Goal: Task Accomplishment & Management: Use online tool/utility

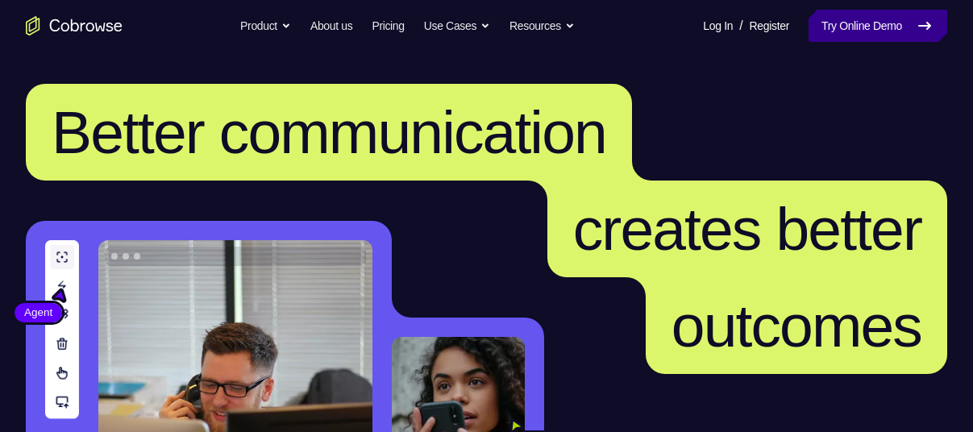
click at [854, 15] on link "Try Online Demo" at bounding box center [877, 26] width 139 height 32
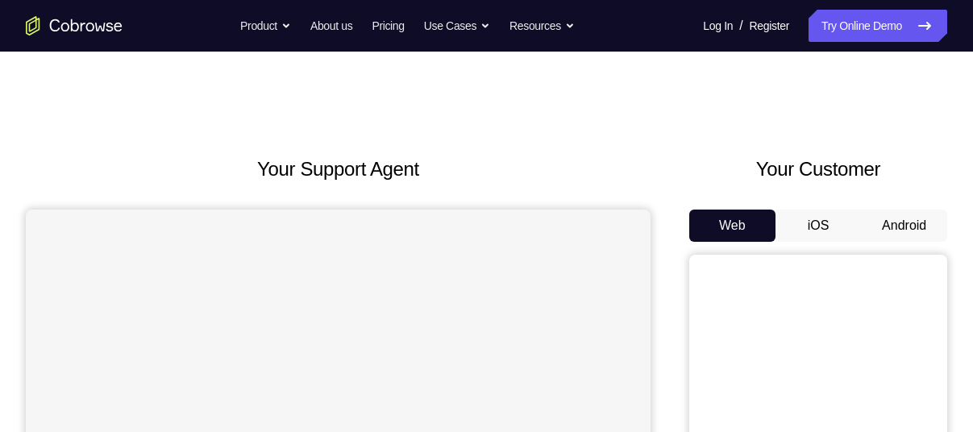
click at [897, 223] on button "Android" at bounding box center [904, 226] width 86 height 32
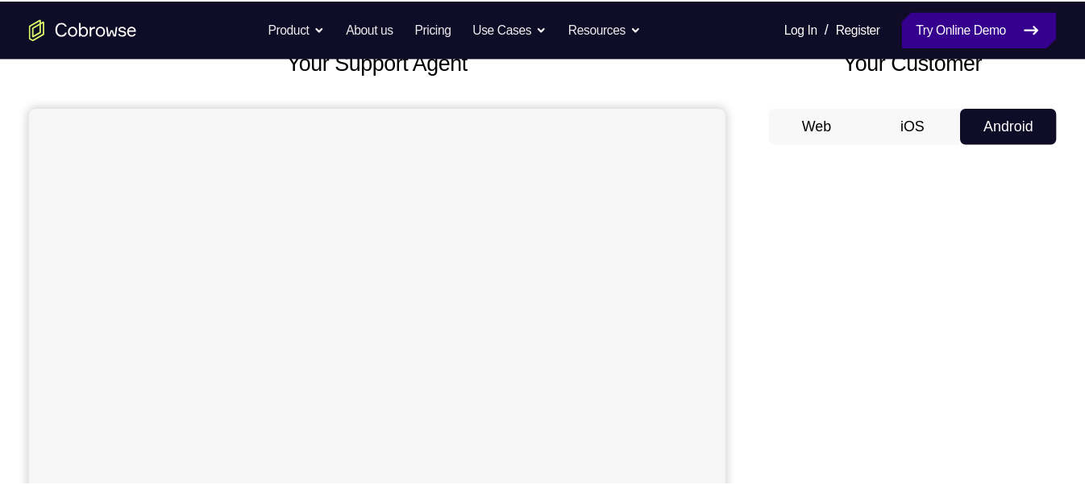
scroll to position [114, 0]
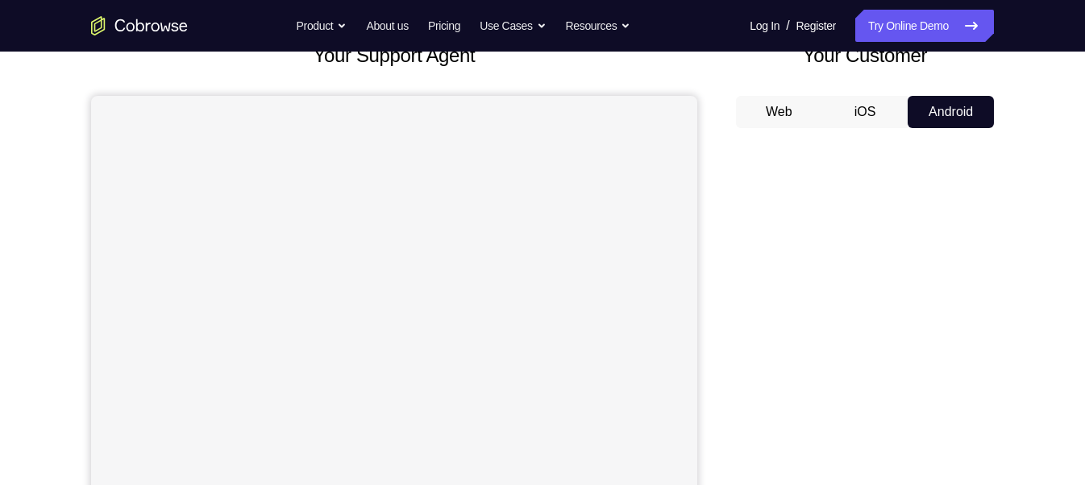
drag, startPoint x: 927, startPoint y: 12, endPoint x: 735, endPoint y: 215, distance: 279.4
click at [735, 215] on div "Your Support Agent Your Customer Web iOS Android" at bounding box center [542, 339] width 903 height 596
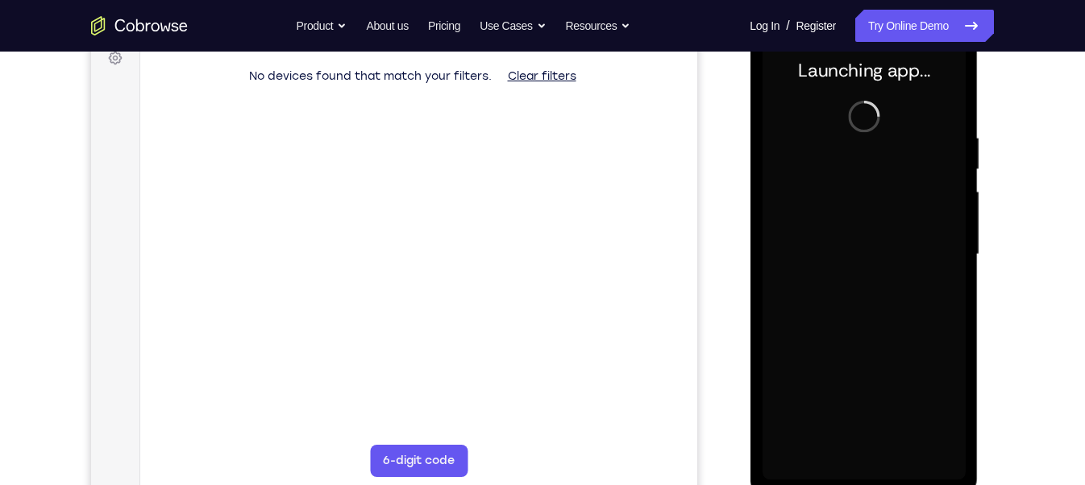
scroll to position [251, 0]
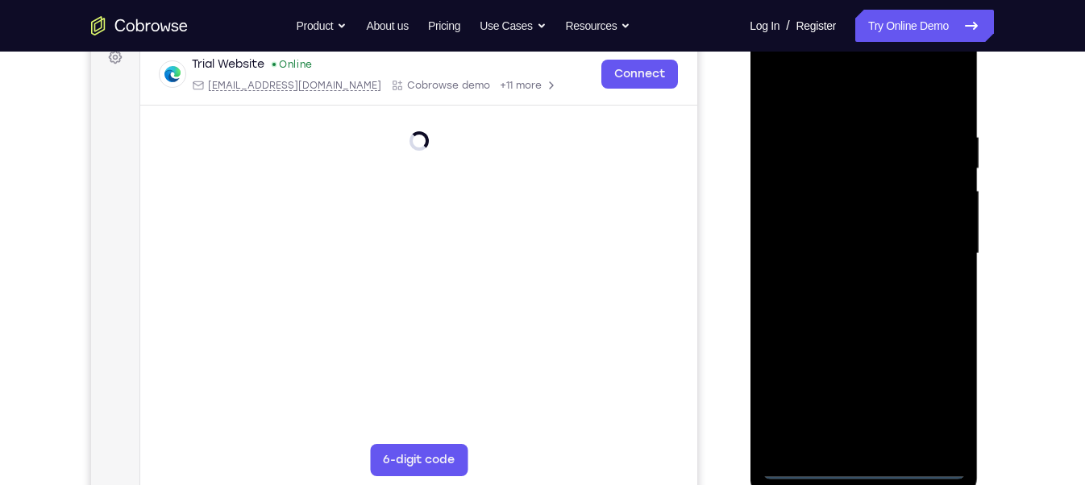
click at [870, 431] on div at bounding box center [863, 253] width 203 height 451
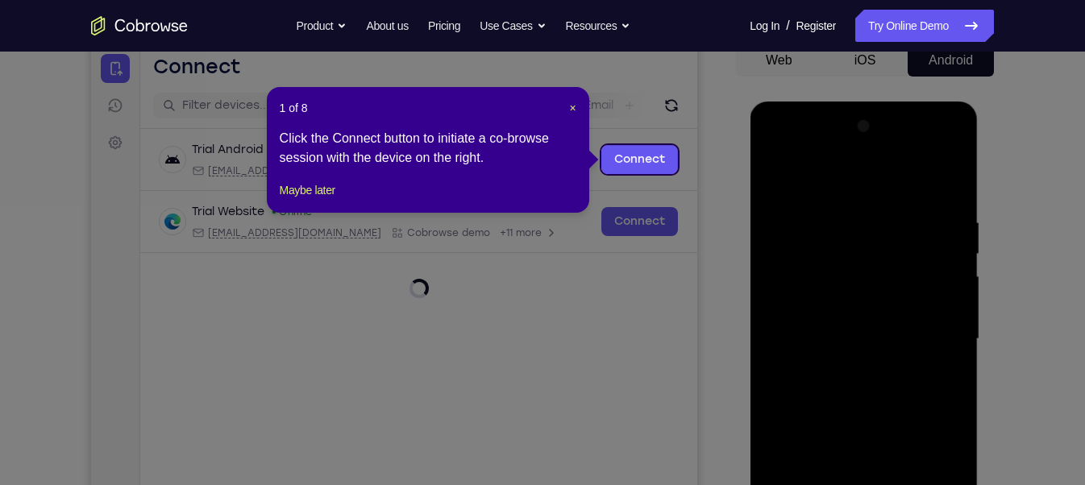
scroll to position [164, 0]
click at [571, 110] on span "×" at bounding box center [572, 108] width 6 height 13
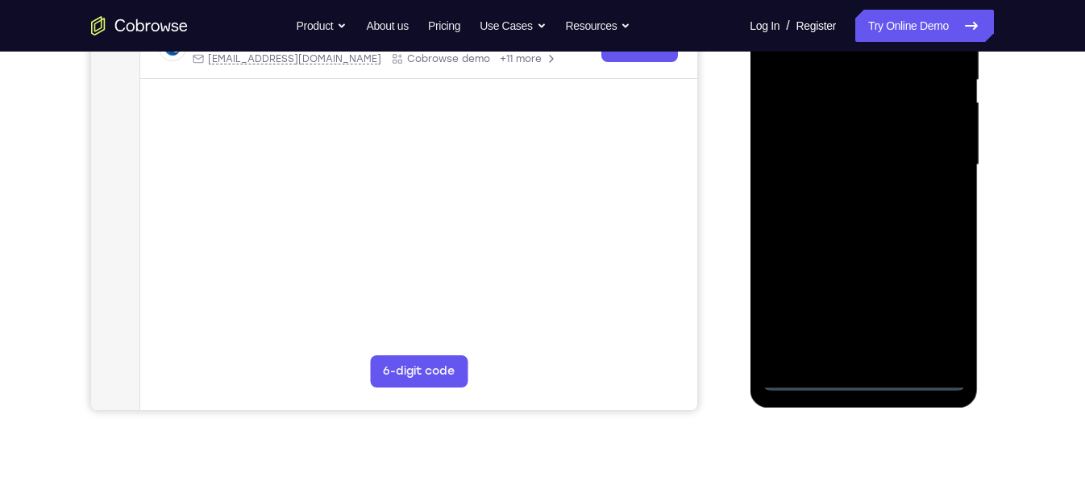
scroll to position [341, 0]
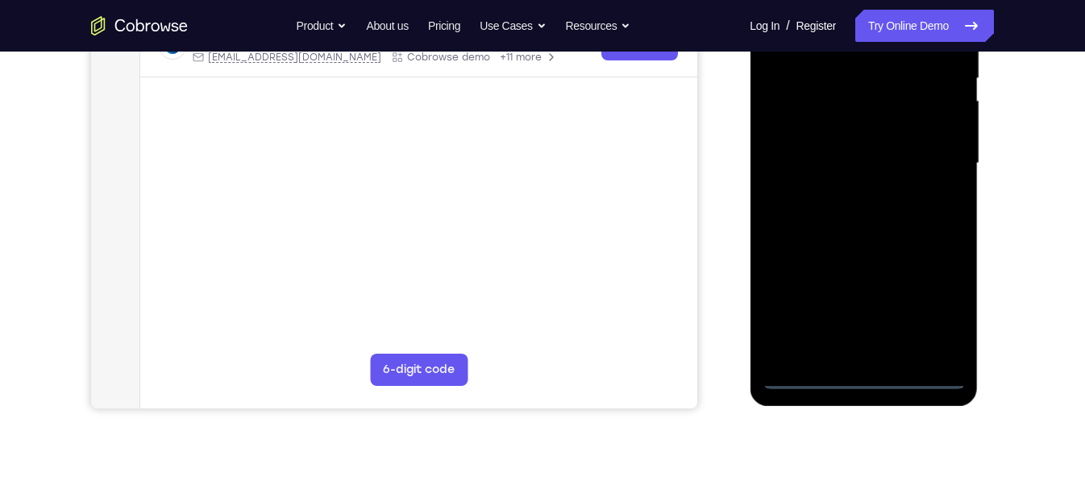
click at [941, 297] on div at bounding box center [863, 163] width 203 height 451
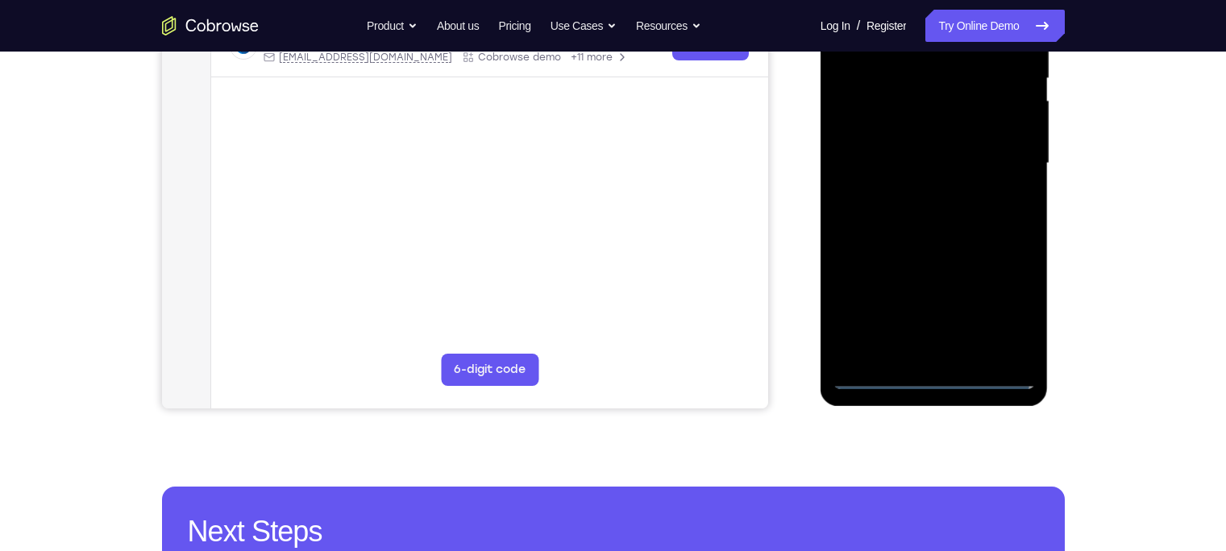
drag, startPoint x: 216, startPoint y: 133, endPoint x: 791, endPoint y: 193, distance: 578.5
click at [791, 193] on div "Your Support Agent Your Customer Web iOS Android" at bounding box center [613, 112] width 903 height 596
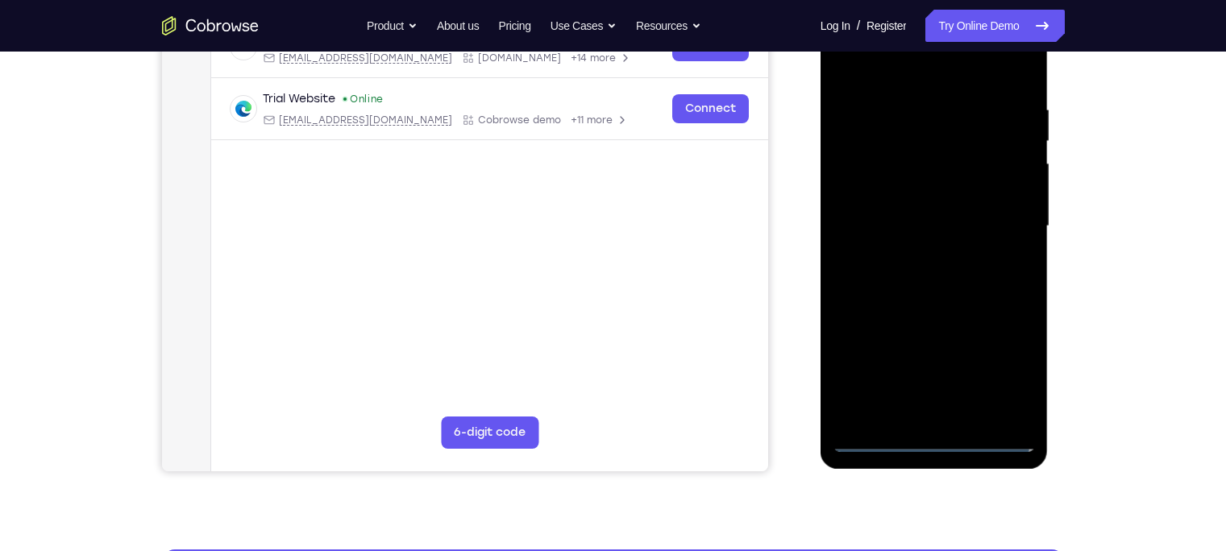
scroll to position [274, 0]
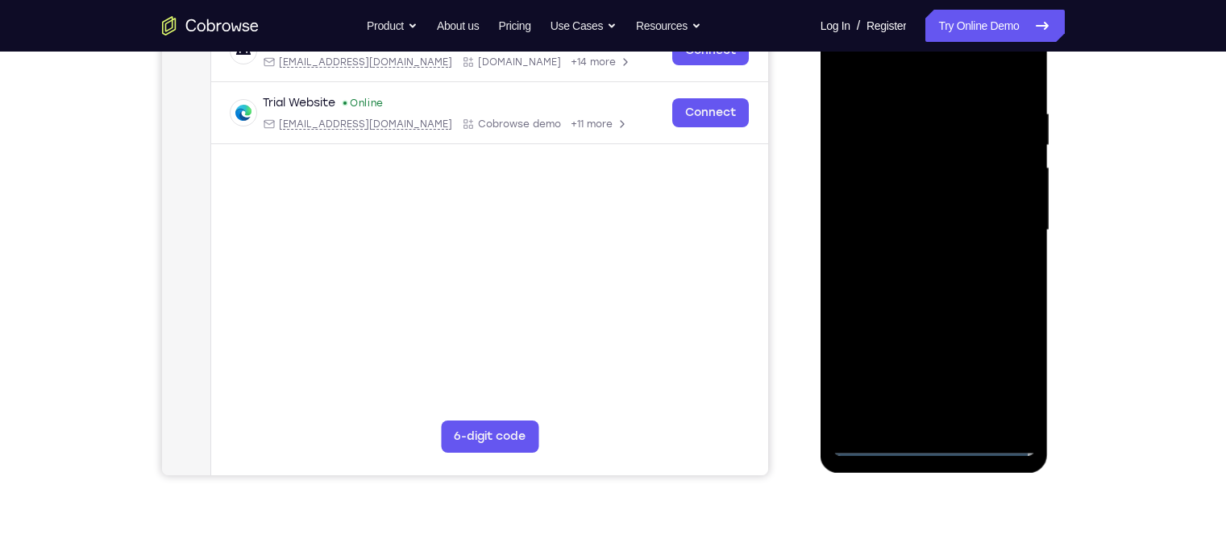
click at [886, 75] on div at bounding box center [934, 230] width 203 height 451
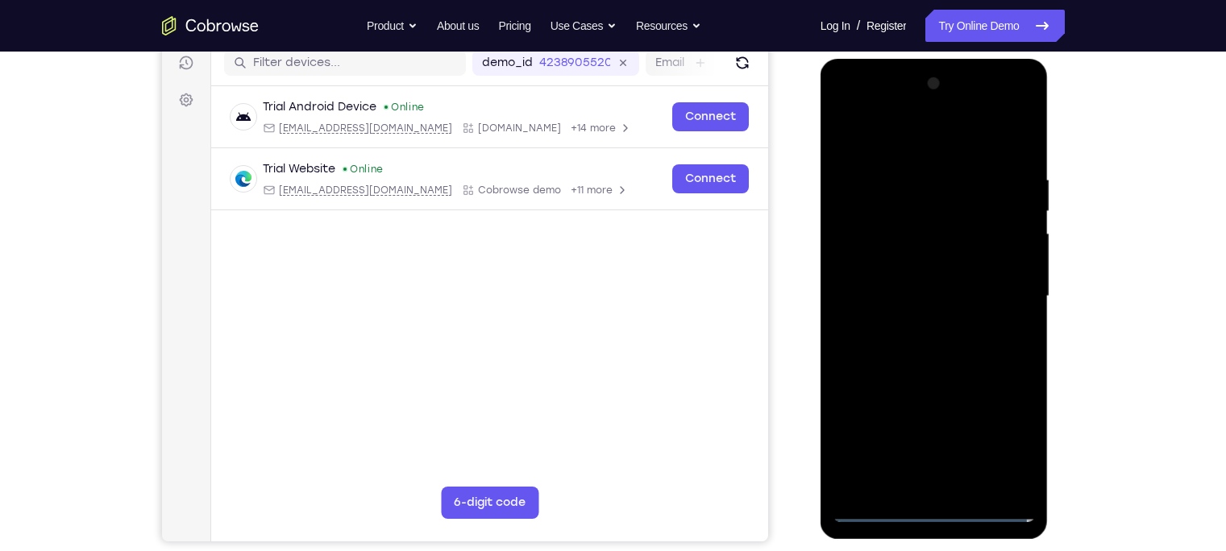
scroll to position [206, 0]
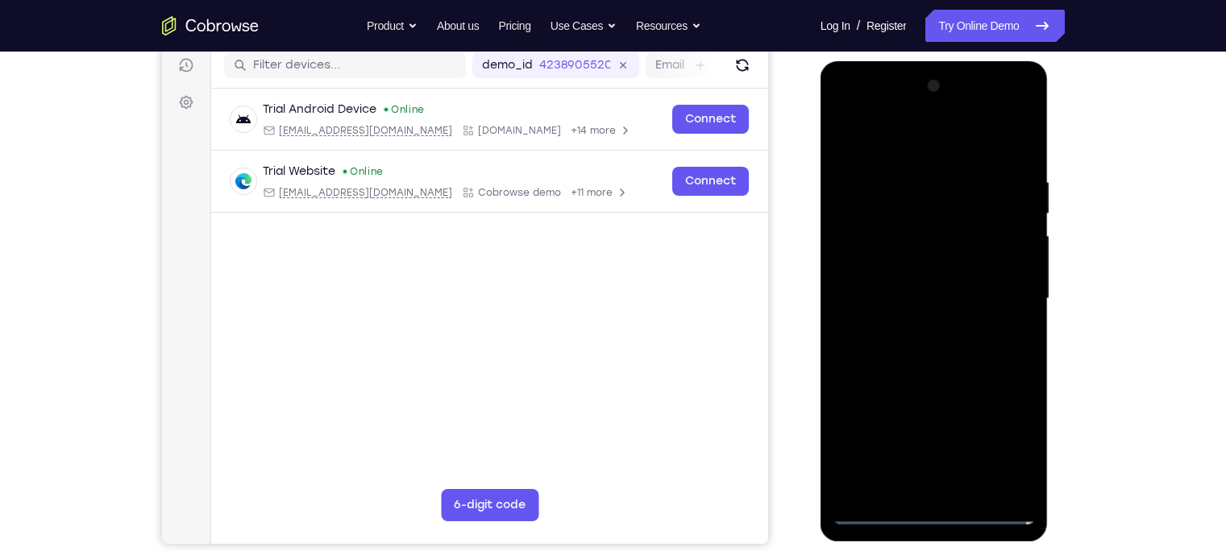
click at [972, 303] on div at bounding box center [934, 298] width 203 height 451
click at [912, 330] on div at bounding box center [934, 298] width 203 height 451
click at [912, 282] on div at bounding box center [934, 298] width 203 height 451
click at [923, 259] on div at bounding box center [934, 298] width 203 height 451
click at [916, 287] on div at bounding box center [934, 298] width 203 height 451
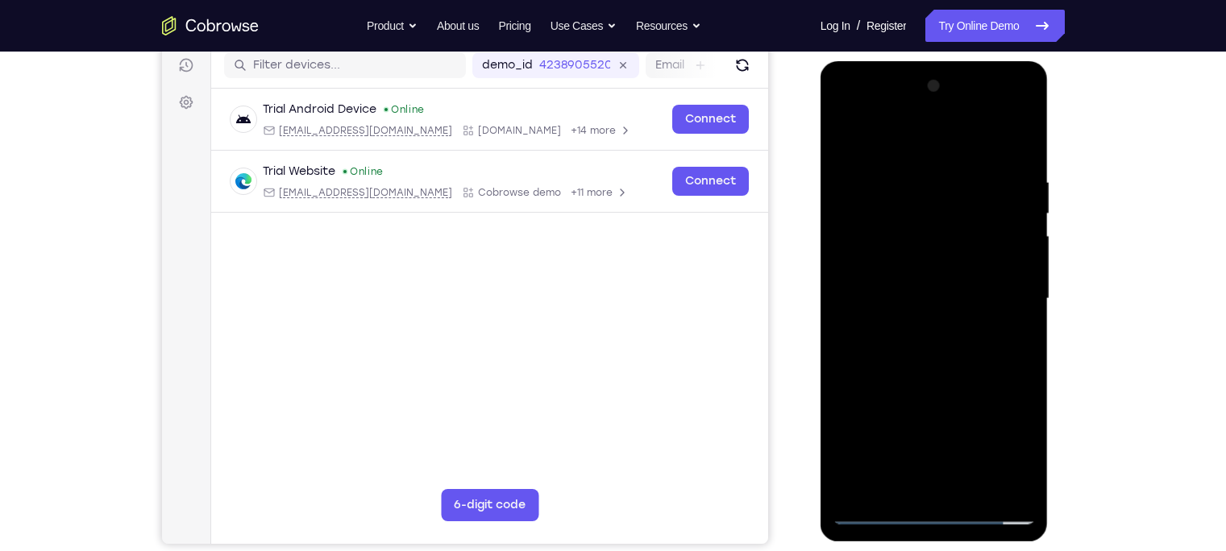
click at [879, 289] on div at bounding box center [934, 298] width 203 height 451
click at [904, 351] on div at bounding box center [934, 298] width 203 height 451
click at [972, 159] on div at bounding box center [934, 298] width 203 height 451
click at [972, 135] on div at bounding box center [934, 298] width 203 height 451
click at [942, 167] on div at bounding box center [934, 298] width 203 height 451
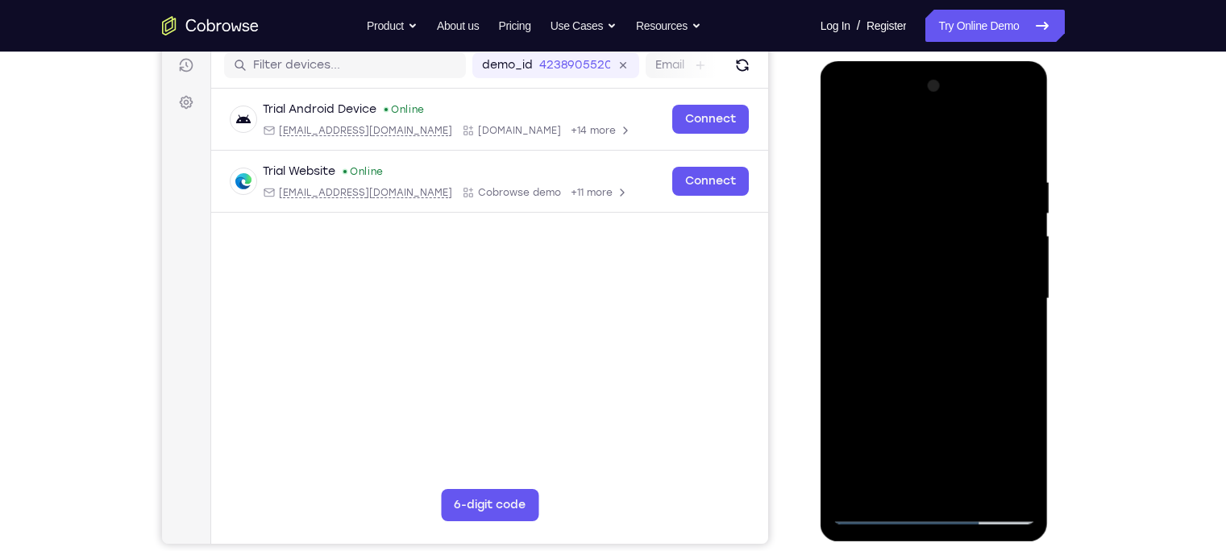
click at [858, 196] on div at bounding box center [934, 298] width 203 height 451
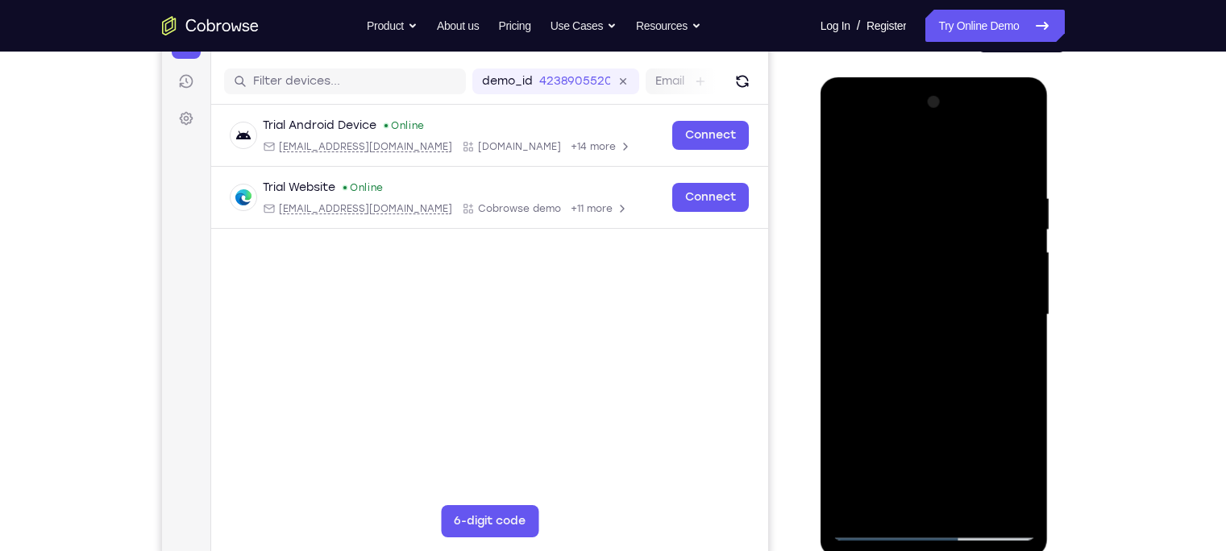
scroll to position [192, 0]
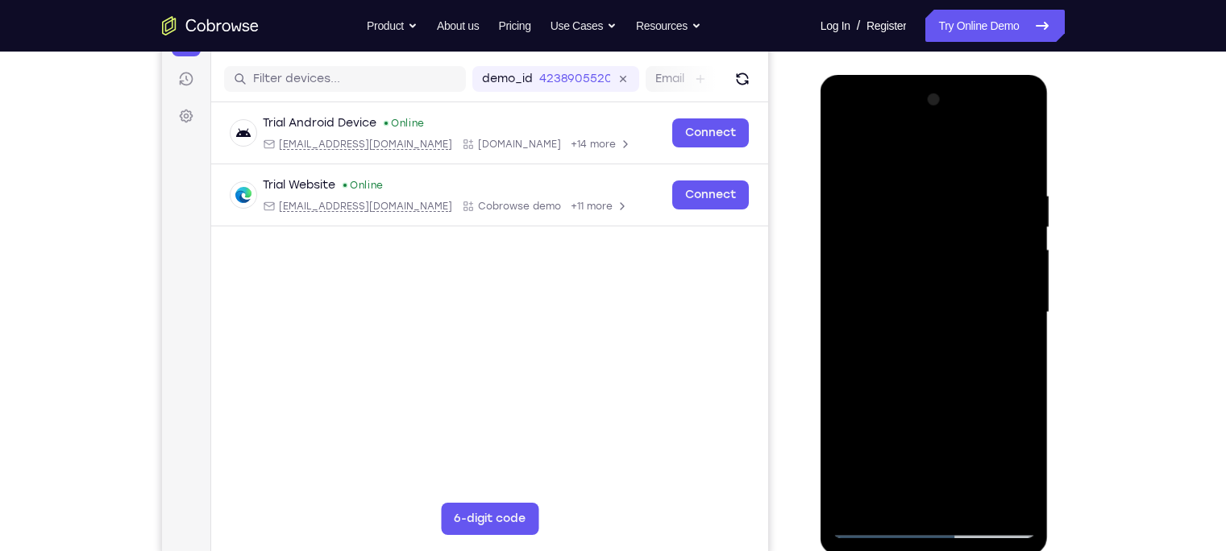
drag, startPoint x: 887, startPoint y: 263, endPoint x: 898, endPoint y: 478, distance: 215.5
click at [898, 431] on div at bounding box center [934, 312] width 203 height 451
click at [859, 207] on div at bounding box center [934, 312] width 203 height 451
click at [846, 152] on div at bounding box center [934, 312] width 203 height 451
click at [851, 231] on div at bounding box center [934, 312] width 203 height 451
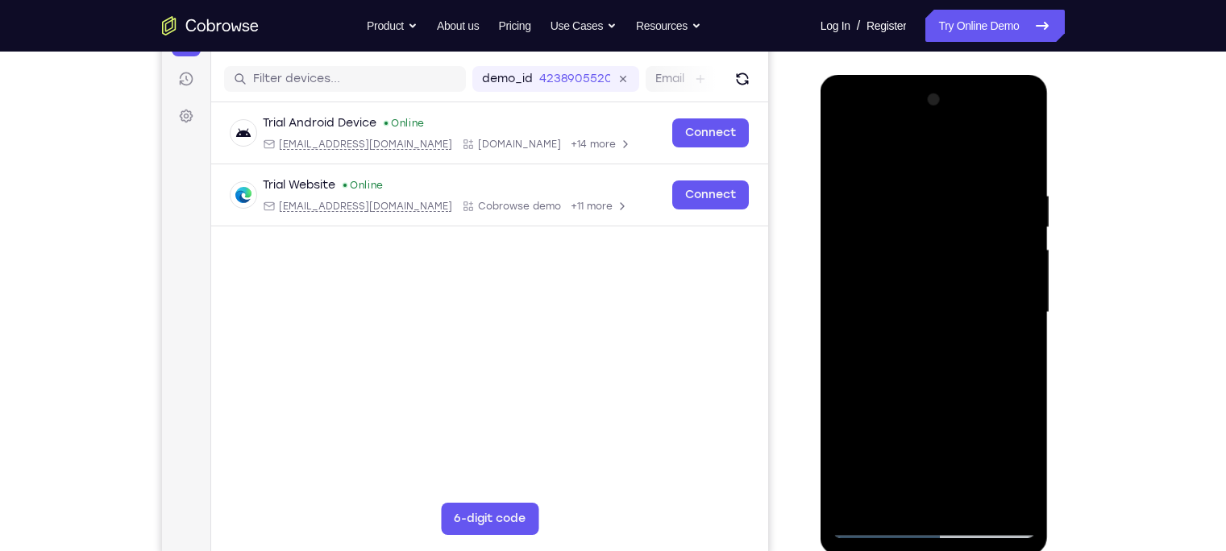
click at [870, 288] on div at bounding box center [934, 312] width 203 height 451
click at [883, 310] on div at bounding box center [934, 312] width 203 height 451
click at [897, 260] on div at bounding box center [934, 312] width 203 height 451
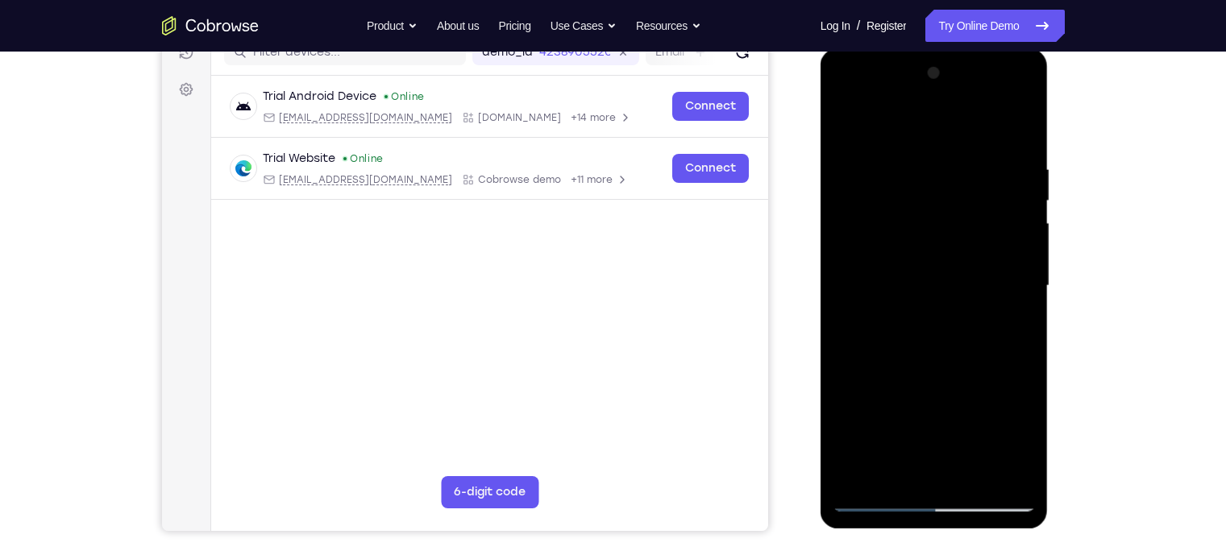
scroll to position [217, 0]
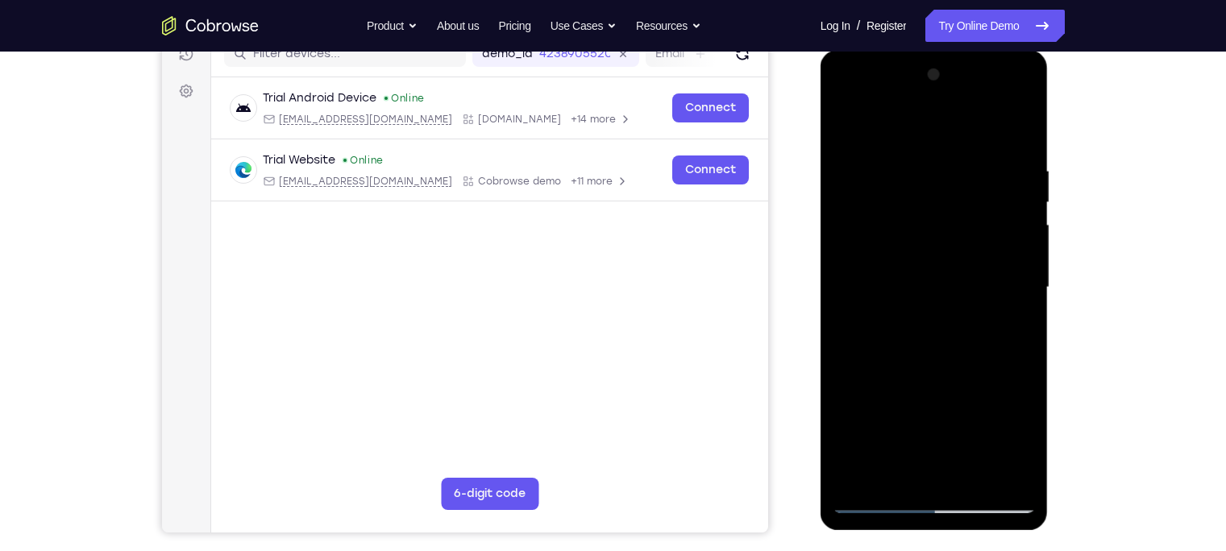
click at [872, 243] on div at bounding box center [934, 287] width 203 height 451
click at [878, 431] on div at bounding box center [934, 287] width 203 height 451
click at [860, 223] on div at bounding box center [934, 287] width 203 height 451
click at [972, 431] on div at bounding box center [934, 287] width 203 height 451
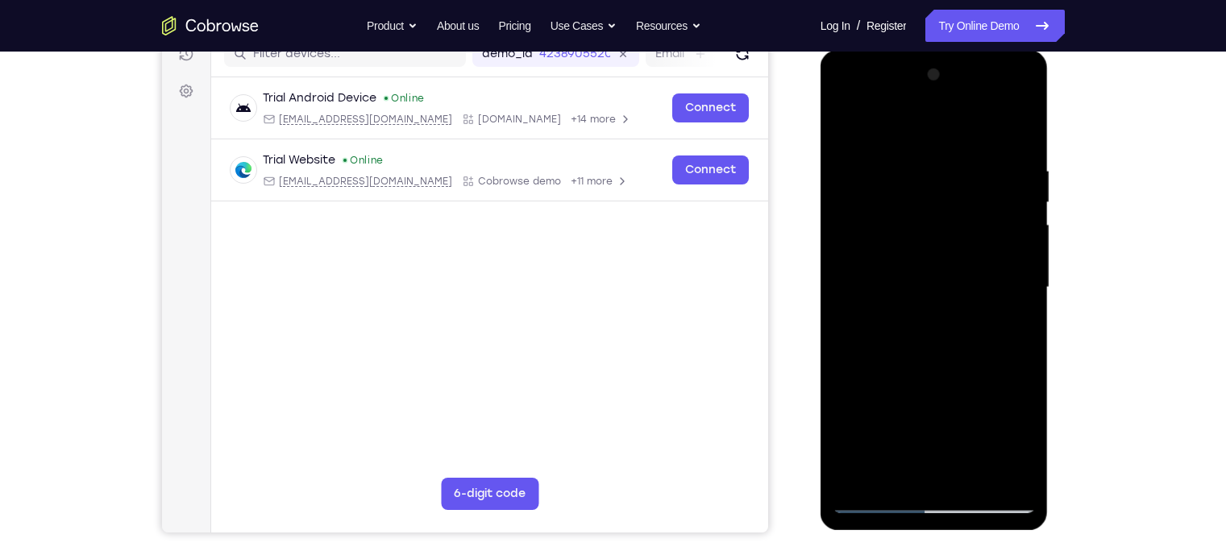
click at [868, 431] on div at bounding box center [934, 287] width 203 height 451
click at [845, 123] on div at bounding box center [934, 287] width 203 height 451
click at [964, 210] on div at bounding box center [934, 287] width 203 height 451
click at [972, 210] on div at bounding box center [934, 287] width 203 height 451
click at [878, 208] on div at bounding box center [934, 287] width 203 height 451
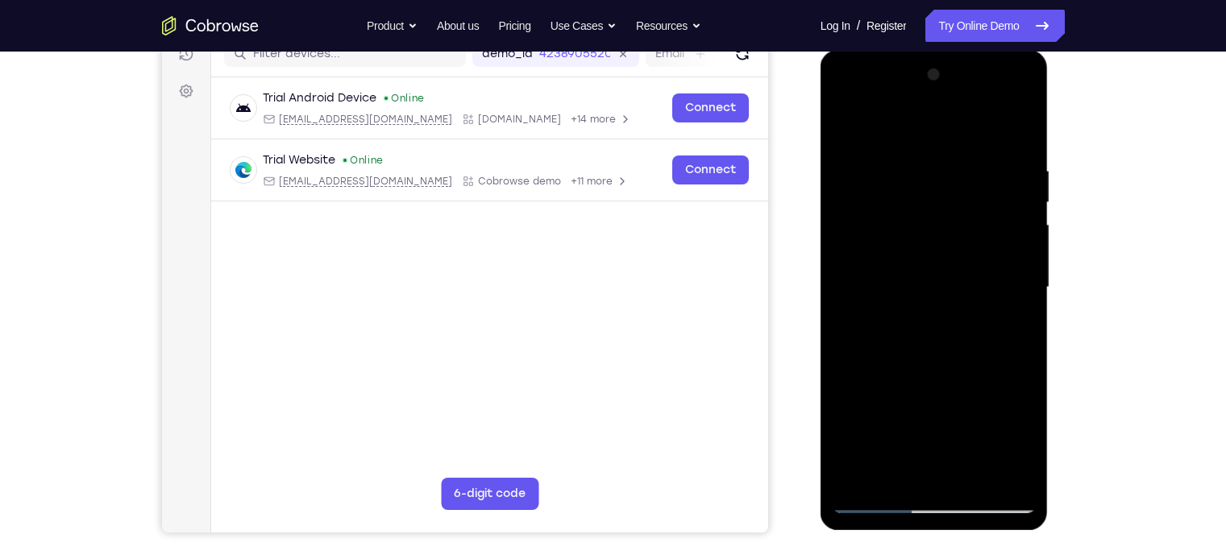
drag, startPoint x: 980, startPoint y: 217, endPoint x: 995, endPoint y: 451, distance: 235.0
click at [972, 431] on div at bounding box center [934, 287] width 203 height 451
click at [840, 122] on div at bounding box center [934, 287] width 203 height 451
click at [847, 126] on div at bounding box center [934, 287] width 203 height 451
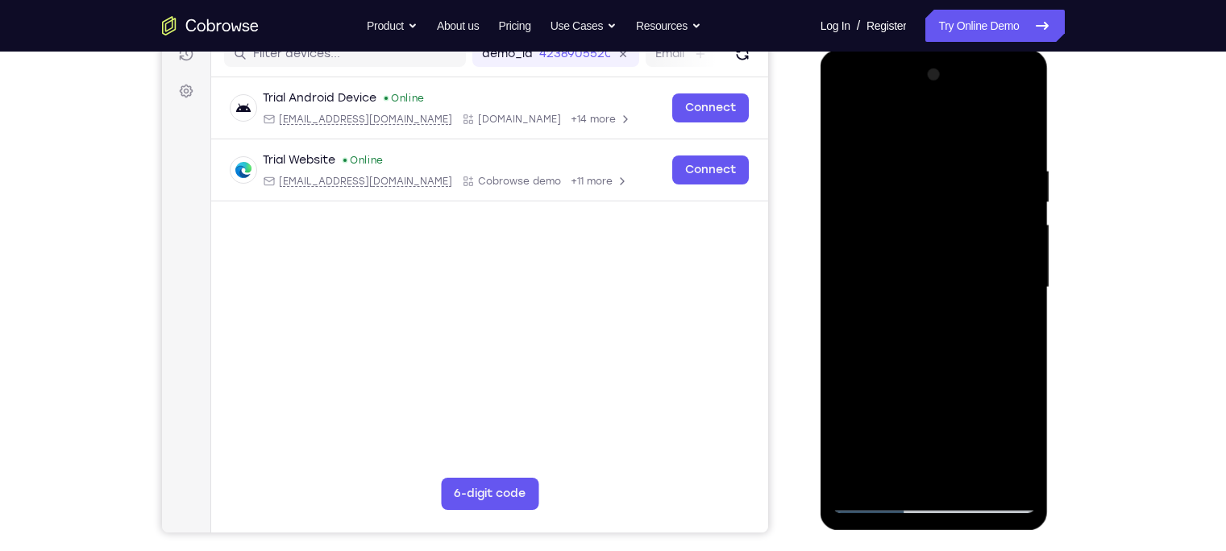
click at [916, 164] on div at bounding box center [934, 287] width 203 height 451
click at [972, 271] on div at bounding box center [934, 287] width 203 height 451
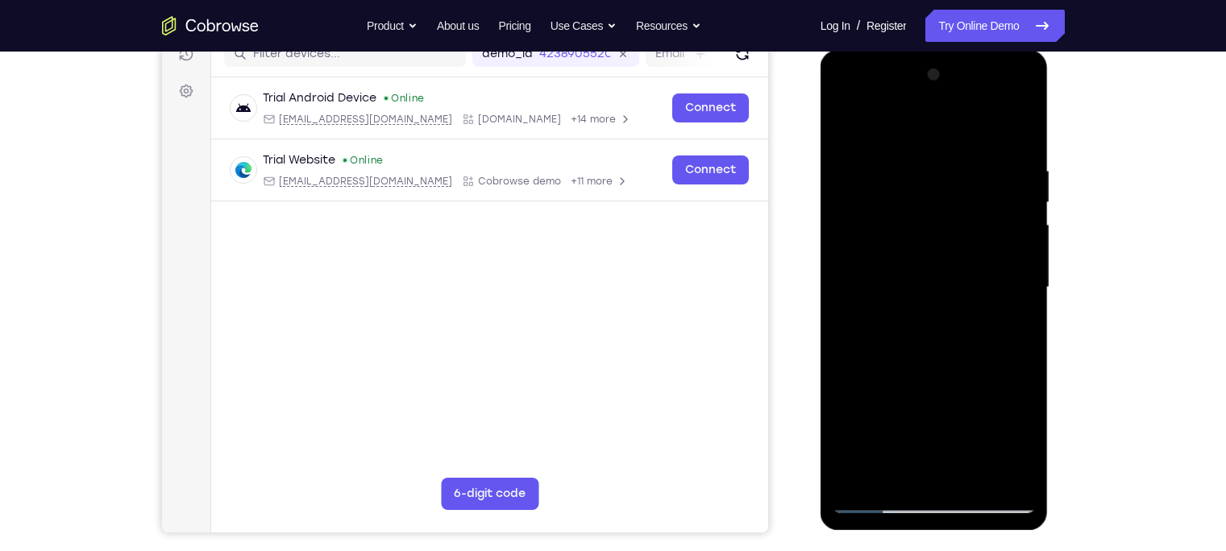
click at [972, 271] on div at bounding box center [934, 287] width 203 height 451
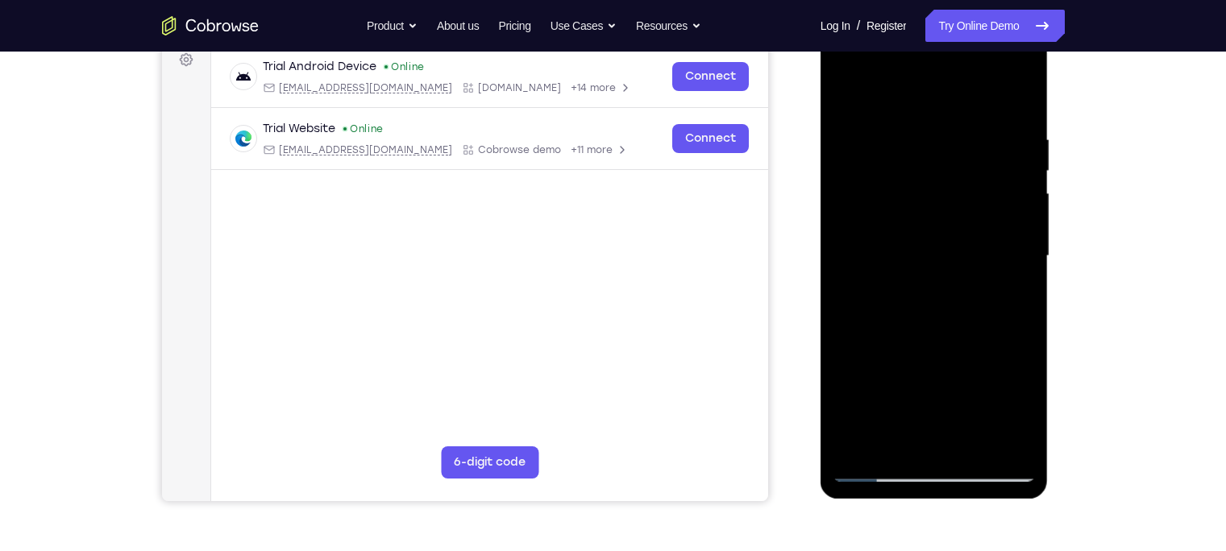
scroll to position [250, 0]
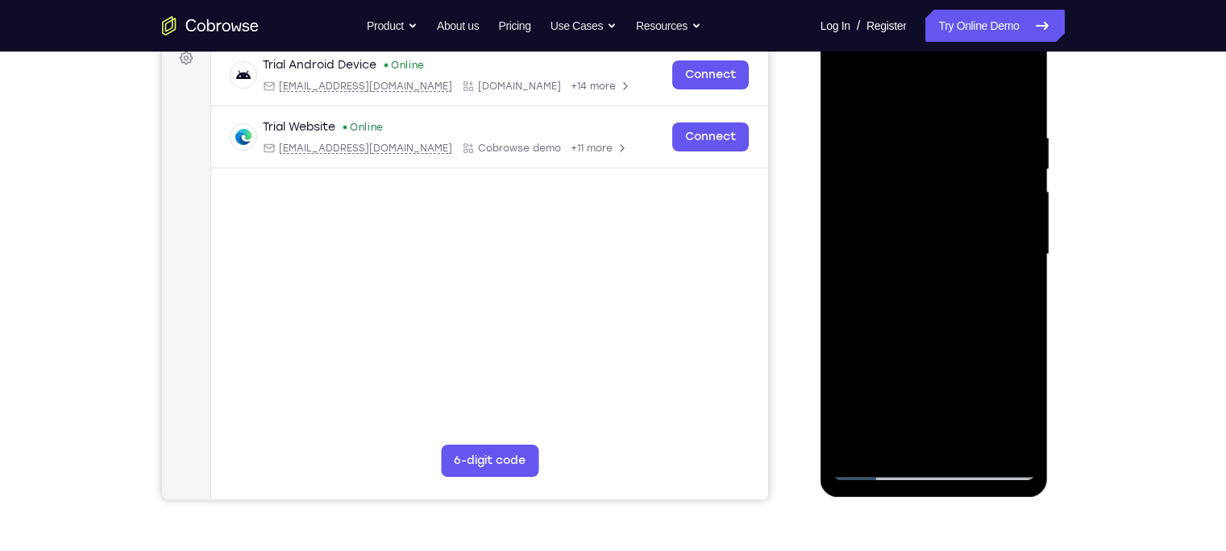
click at [972, 431] on div at bounding box center [934, 254] width 203 height 451
click at [972, 220] on div at bounding box center [934, 254] width 203 height 451
click at [877, 92] on div at bounding box center [934, 254] width 203 height 451
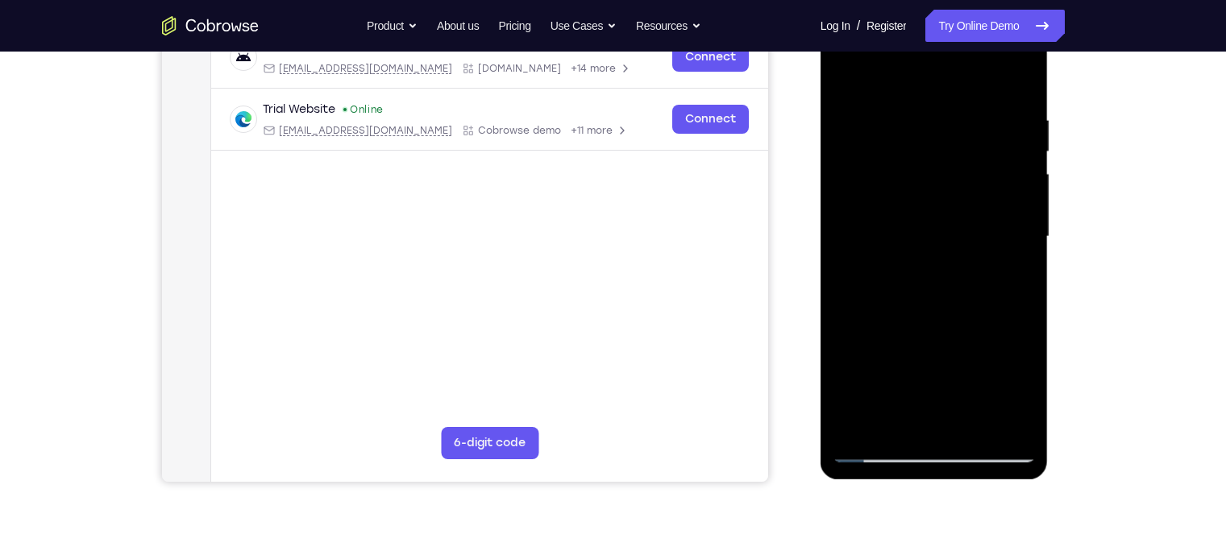
scroll to position [269, 0]
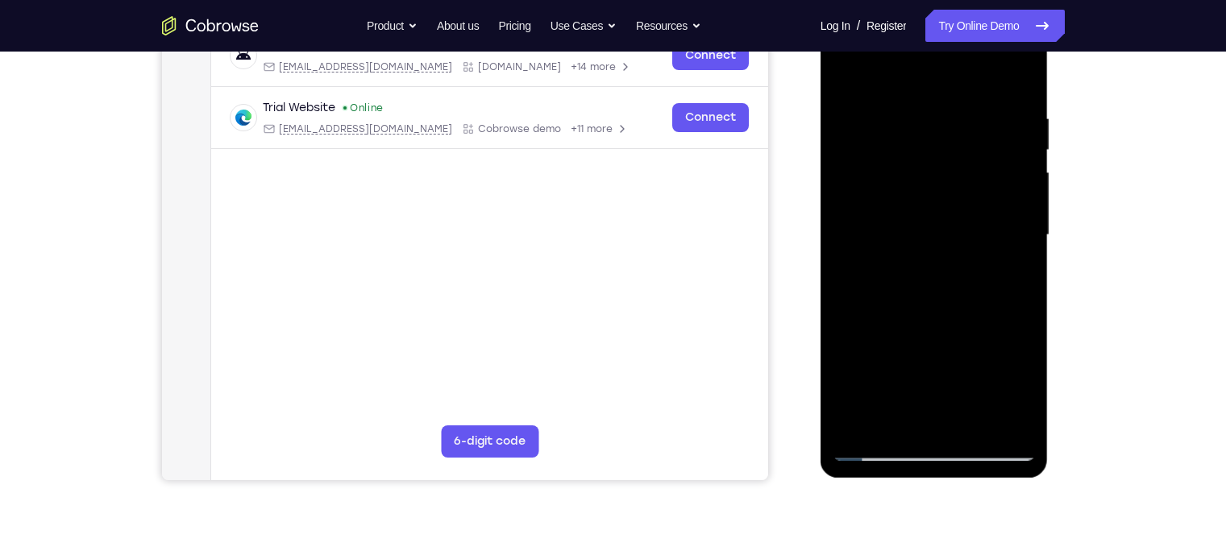
click at [840, 70] on div at bounding box center [934, 235] width 203 height 451
click at [972, 208] on div at bounding box center [934, 235] width 203 height 451
drag, startPoint x: 898, startPoint y: 218, endPoint x: 1055, endPoint y: 206, distance: 157.6
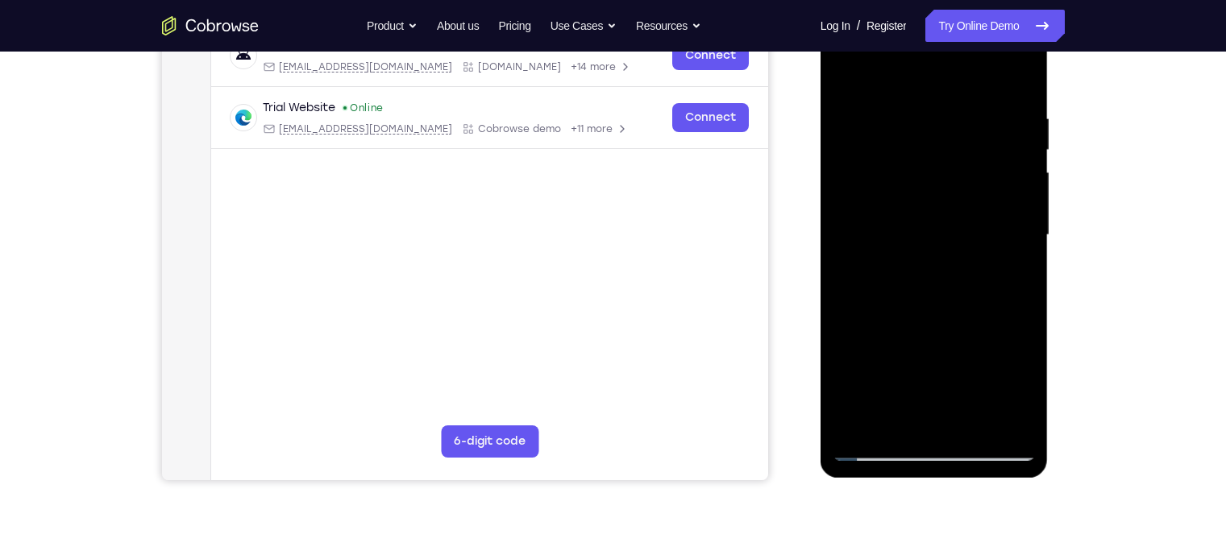
click at [972, 206] on html "Online web based iOS Simulators and Android Emulators. Run iPhone, iPad, Mobile…" at bounding box center [935, 240] width 230 height 484
click at [972, 422] on div at bounding box center [934, 235] width 203 height 451
click at [972, 235] on div at bounding box center [934, 235] width 203 height 451
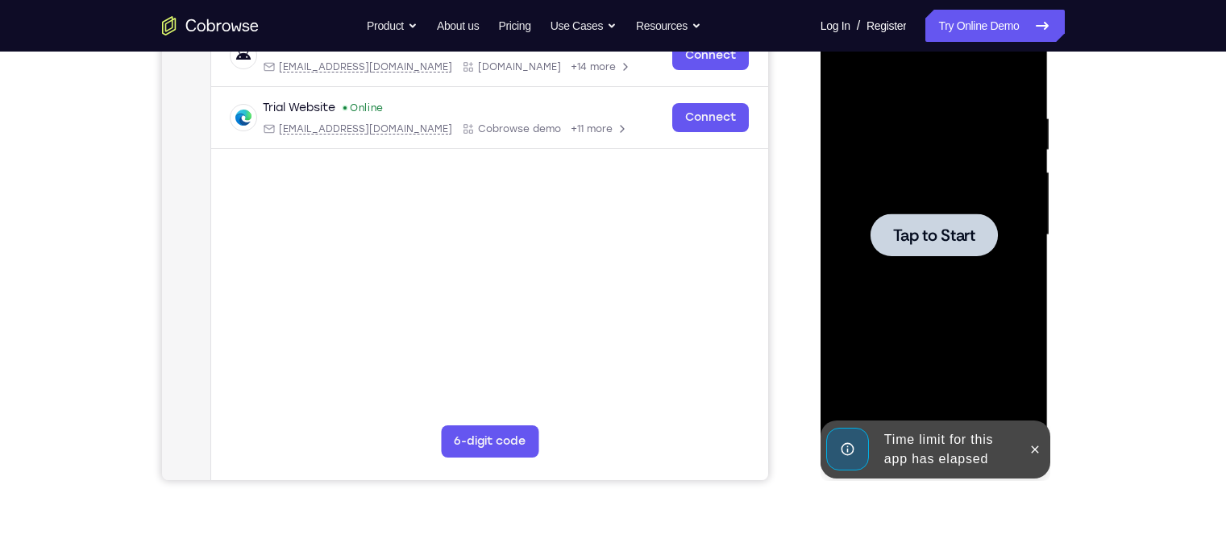
click at [954, 254] on div at bounding box center [933, 235] width 127 height 43
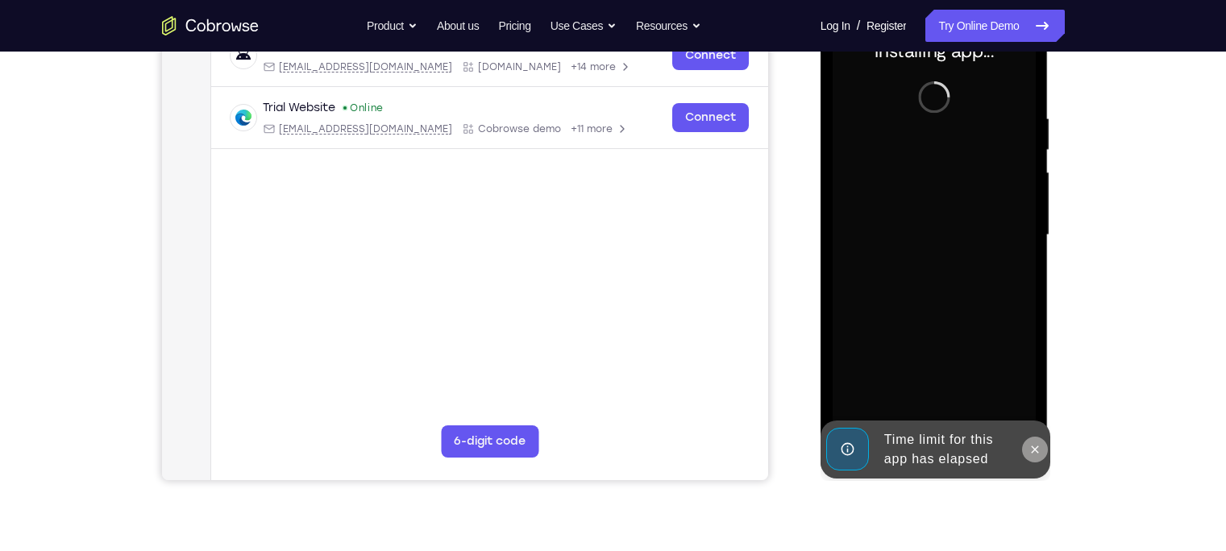
click at [972, 431] on button at bounding box center [1035, 450] width 26 height 26
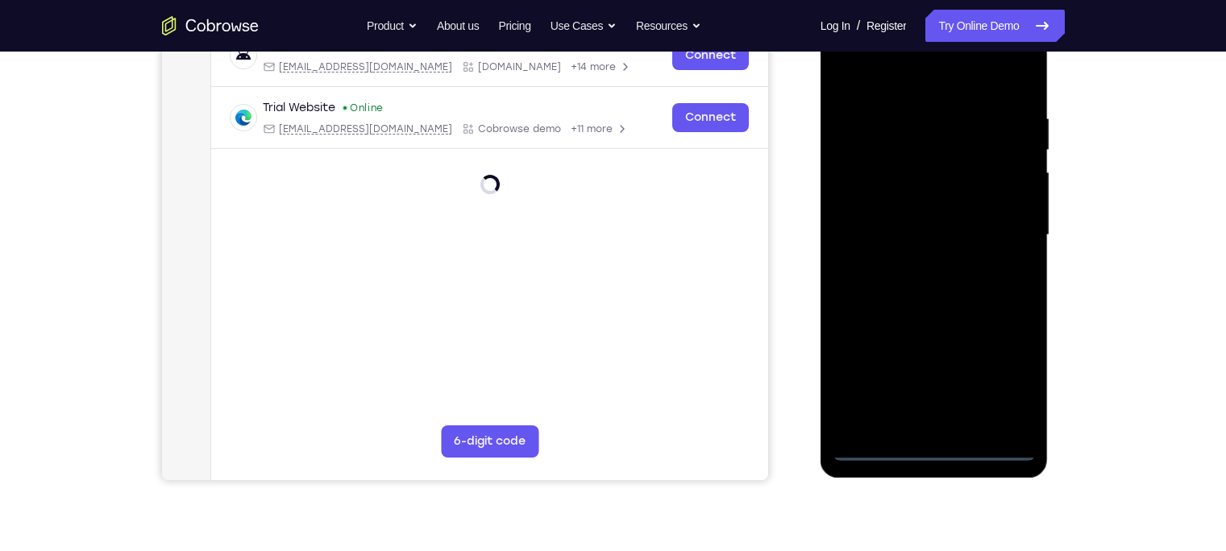
click at [932, 431] on div at bounding box center [934, 235] width 203 height 451
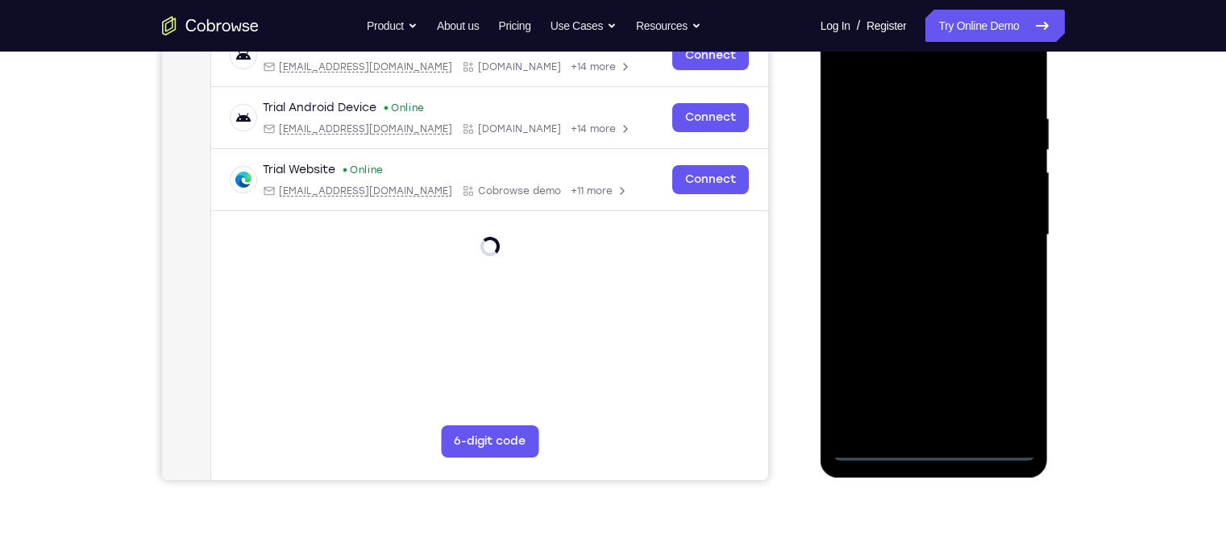
click at [972, 381] on div at bounding box center [934, 235] width 203 height 451
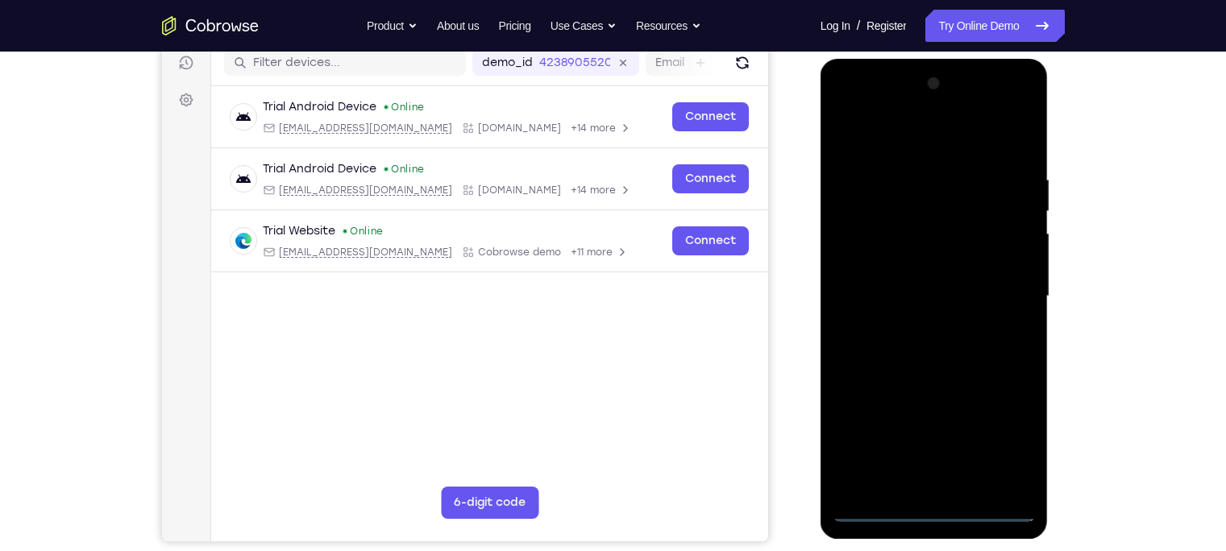
scroll to position [192, 0]
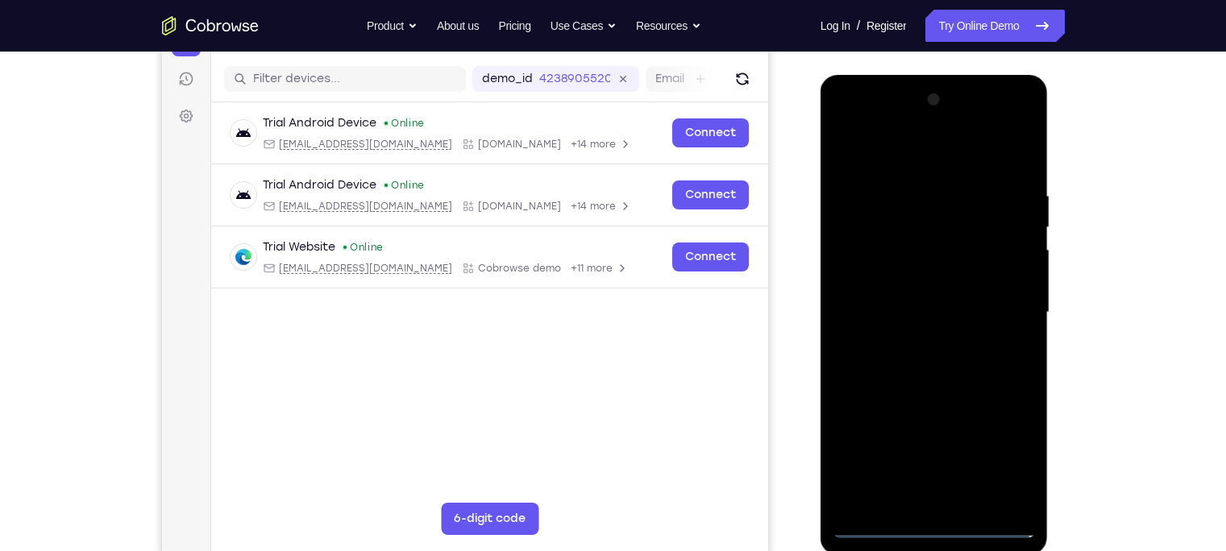
click at [901, 159] on div at bounding box center [934, 312] width 203 height 451
click at [972, 309] on div at bounding box center [934, 312] width 203 height 451
click at [910, 341] on div at bounding box center [934, 312] width 203 height 451
click at [913, 303] on div at bounding box center [934, 312] width 203 height 451
click at [924, 273] on div at bounding box center [934, 312] width 203 height 451
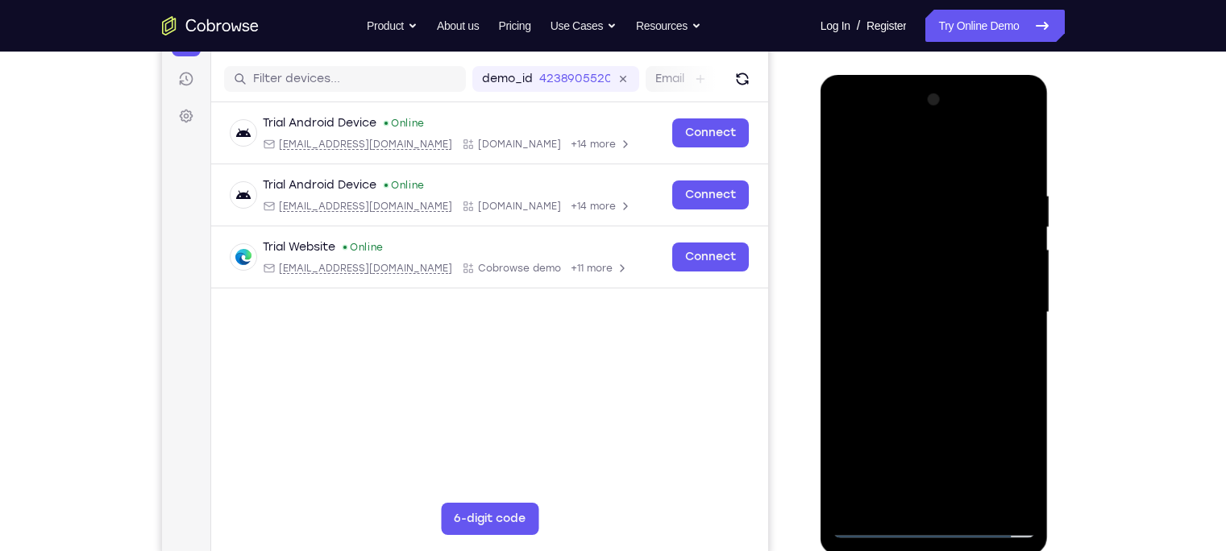
click at [929, 309] on div at bounding box center [934, 312] width 203 height 451
click at [934, 361] on div at bounding box center [934, 312] width 203 height 451
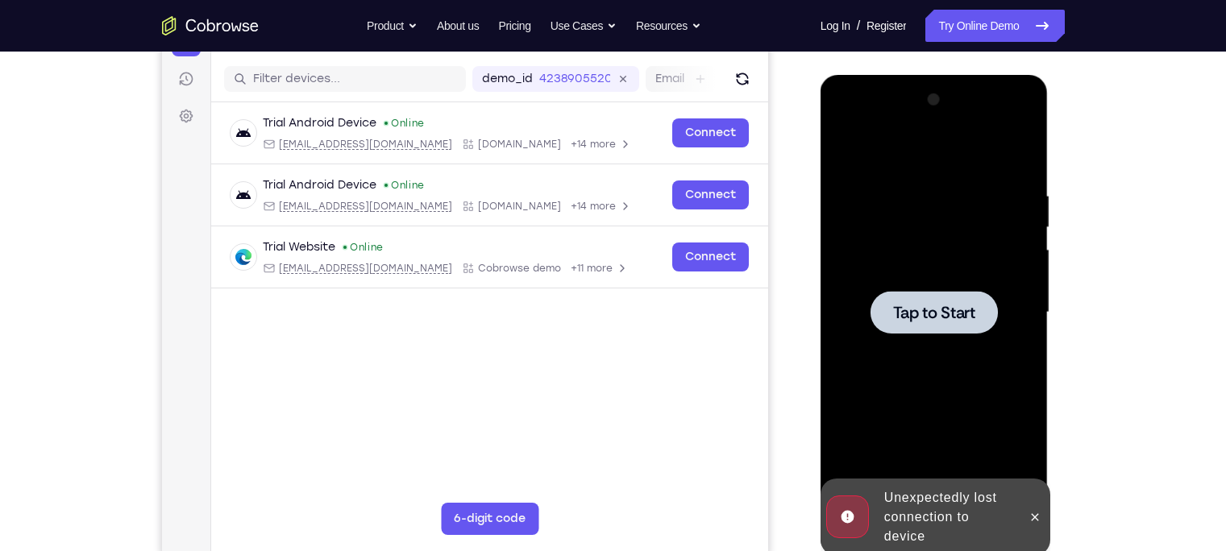
click at [936, 308] on span "Tap to Start" at bounding box center [934, 313] width 82 height 16
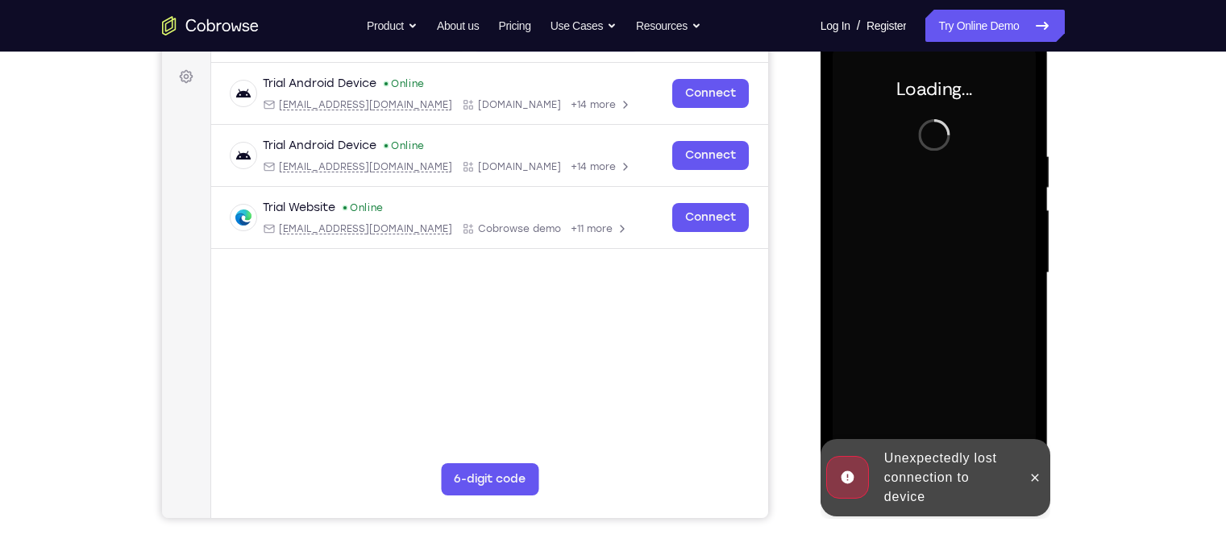
scroll to position [230, 0]
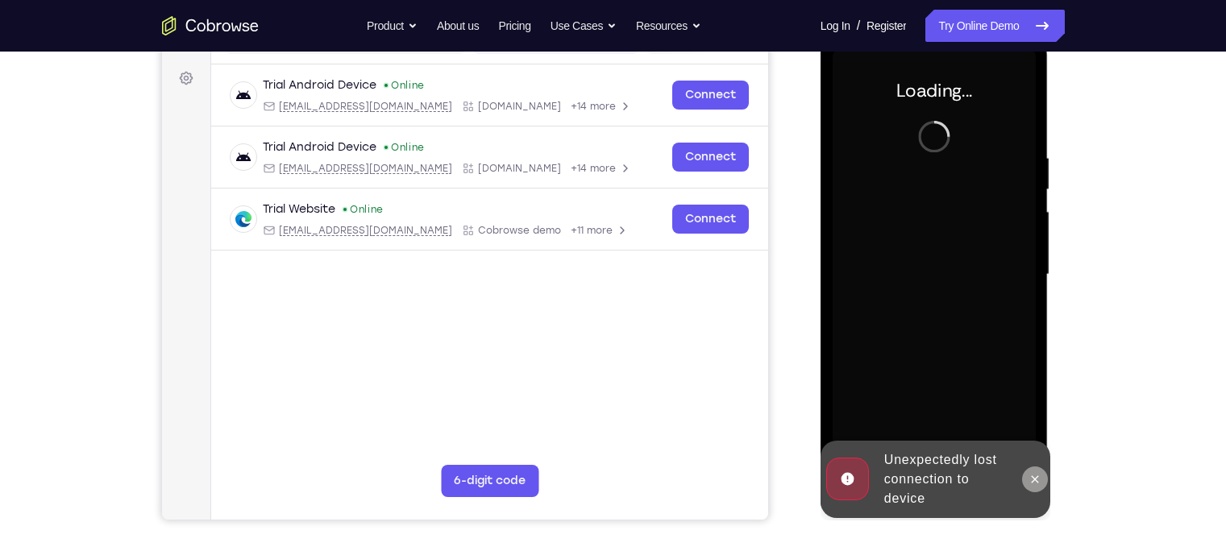
click at [972, 431] on button at bounding box center [1035, 480] width 26 height 26
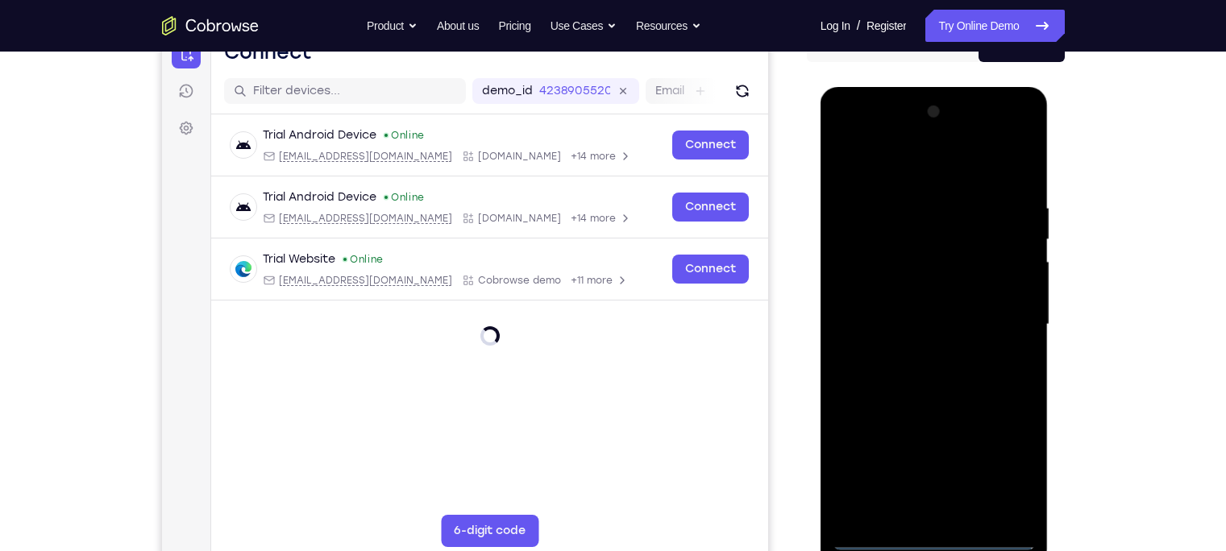
scroll to position [207, 0]
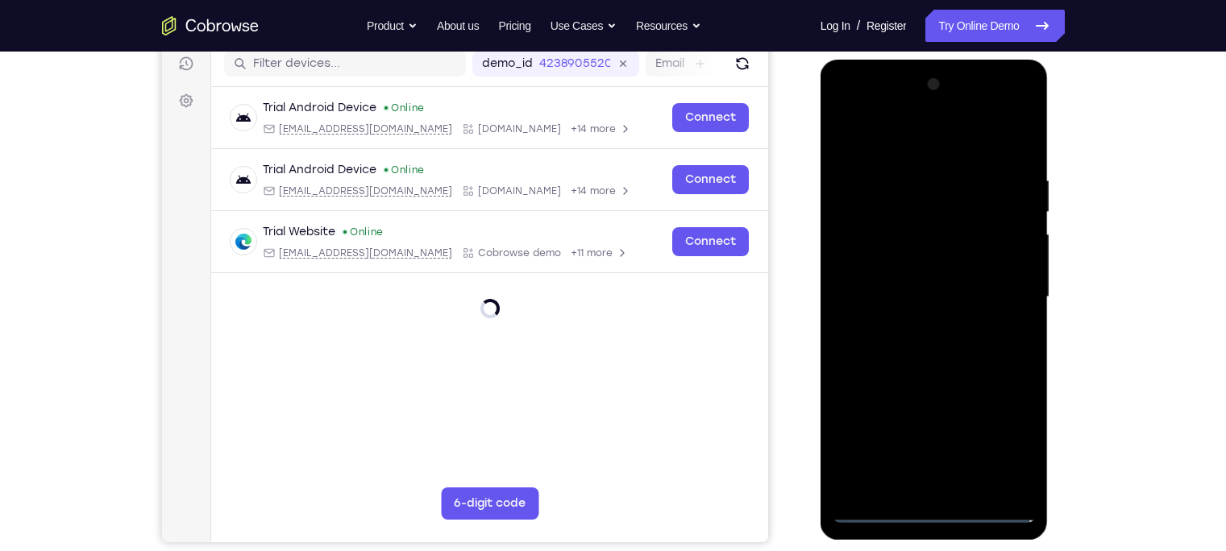
click at [939, 431] on div at bounding box center [934, 297] width 203 height 451
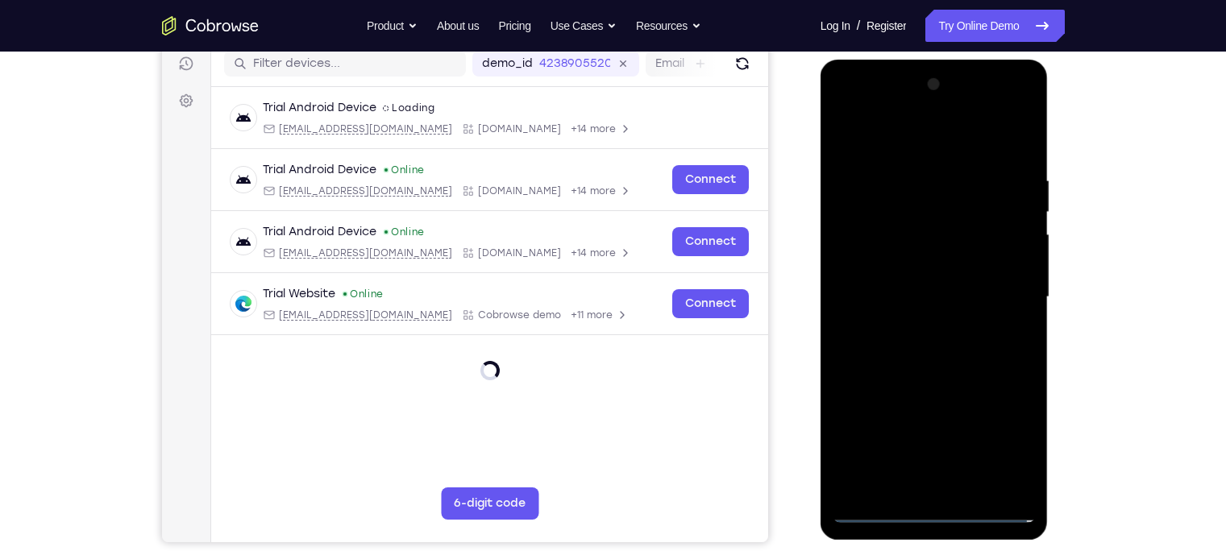
click at [931, 431] on div at bounding box center [934, 297] width 203 height 451
click at [939, 431] on div at bounding box center [934, 297] width 203 height 451
click at [972, 431] on div at bounding box center [934, 297] width 203 height 451
click at [927, 136] on div at bounding box center [934, 297] width 203 height 451
click at [972, 293] on div at bounding box center [934, 297] width 203 height 451
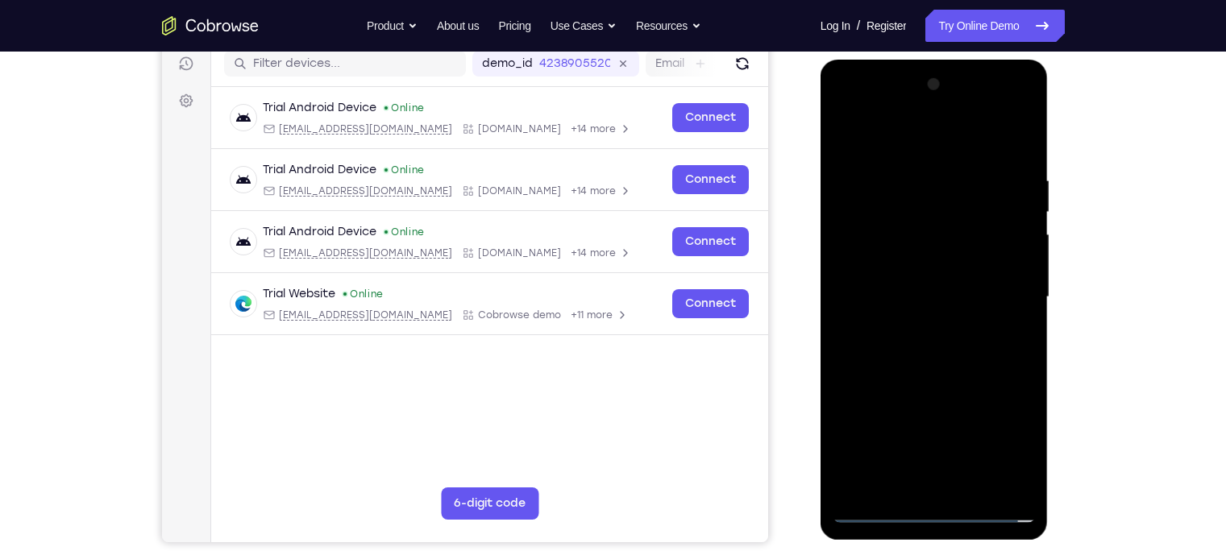
click at [915, 320] on div at bounding box center [934, 297] width 203 height 451
click at [928, 273] on div at bounding box center [934, 297] width 203 height 451
click at [943, 253] on div at bounding box center [934, 297] width 203 height 451
click at [941, 299] on div at bounding box center [934, 297] width 203 height 451
click at [895, 342] on div at bounding box center [934, 297] width 203 height 451
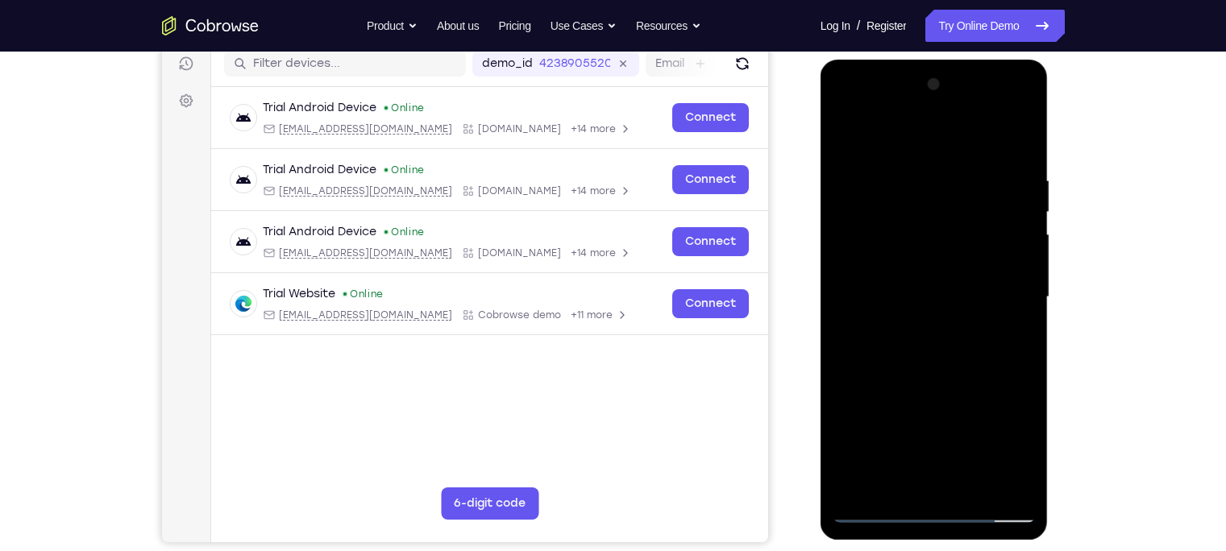
click at [895, 347] on div at bounding box center [934, 297] width 203 height 451
click at [972, 431] on div at bounding box center [934, 297] width 203 height 451
click at [954, 381] on div at bounding box center [934, 297] width 203 height 451
drag, startPoint x: 937, startPoint y: 436, endPoint x: 949, endPoint y: 243, distance: 193.1
click at [949, 243] on div at bounding box center [934, 297] width 203 height 451
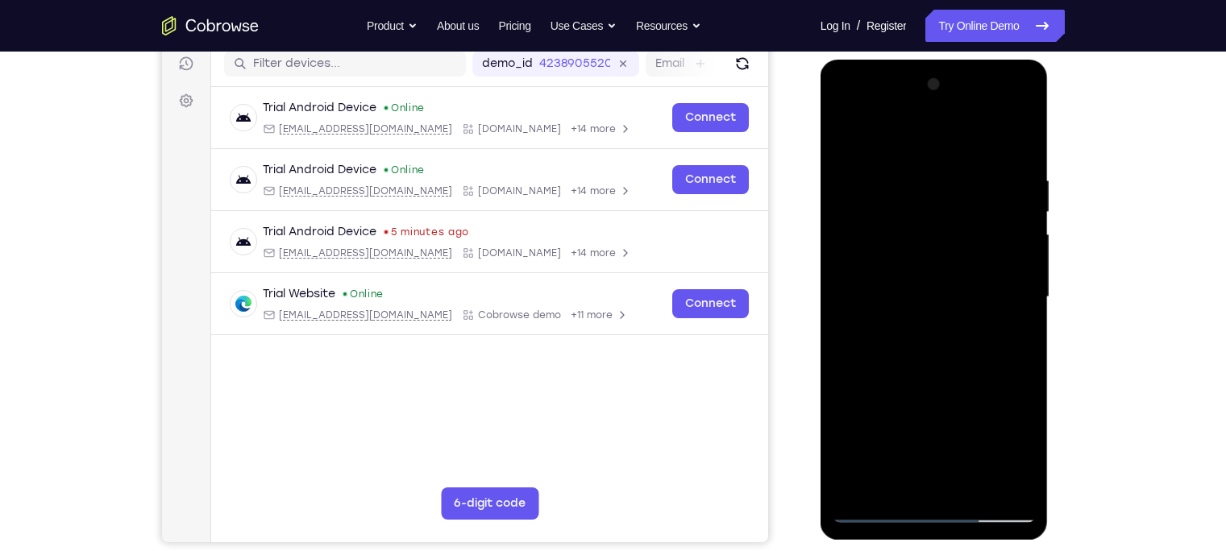
click at [915, 431] on div at bounding box center [934, 297] width 203 height 451
click at [895, 136] on div at bounding box center [934, 297] width 203 height 451
click at [864, 176] on div at bounding box center [934, 297] width 203 height 451
drag, startPoint x: 1004, startPoint y: 210, endPoint x: 985, endPoint y: 249, distance: 43.3
click at [972, 249] on div at bounding box center [934, 297] width 203 height 451
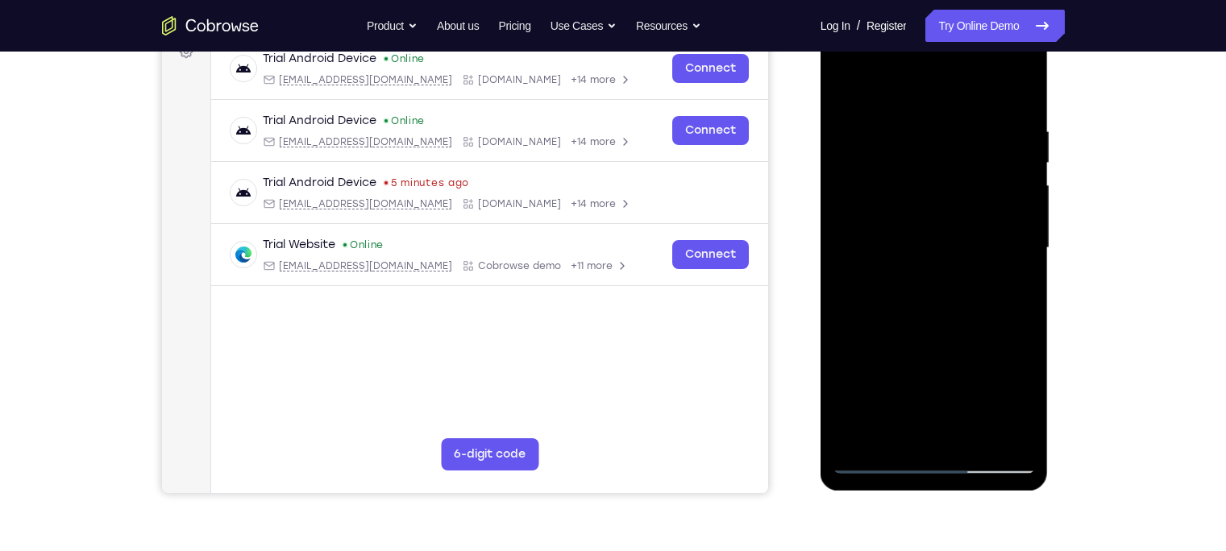
scroll to position [224, 0]
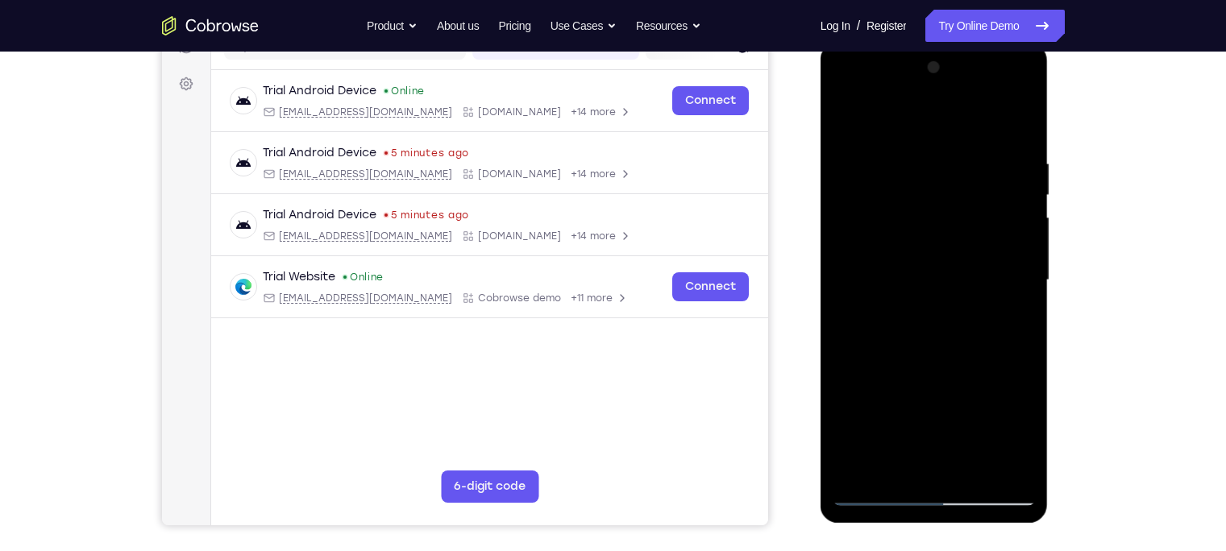
drag, startPoint x: 1003, startPoint y: 199, endPoint x: 932, endPoint y: 197, distance: 70.1
click at [932, 197] on div at bounding box center [934, 280] width 203 height 451
click at [972, 202] on div at bounding box center [934, 280] width 203 height 451
drag, startPoint x: 974, startPoint y: 201, endPoint x: 996, endPoint y: 204, distance: 21.9
click at [972, 204] on div at bounding box center [934, 280] width 203 height 451
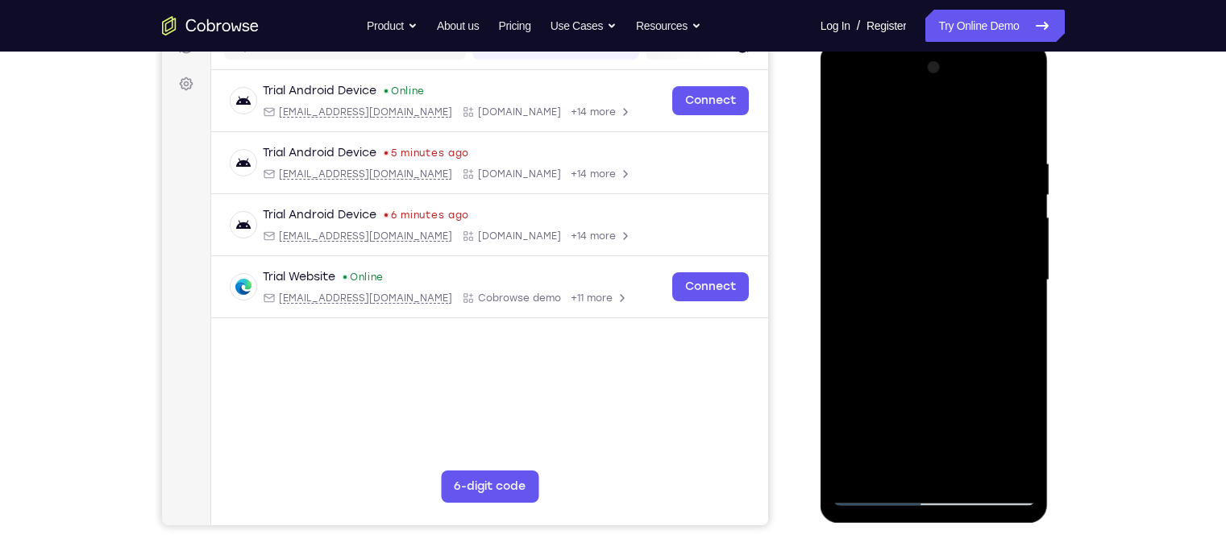
drag, startPoint x: 996, startPoint y: 204, endPoint x: 989, endPoint y: 127, distance: 77.7
click at [972, 127] on div at bounding box center [934, 280] width 203 height 451
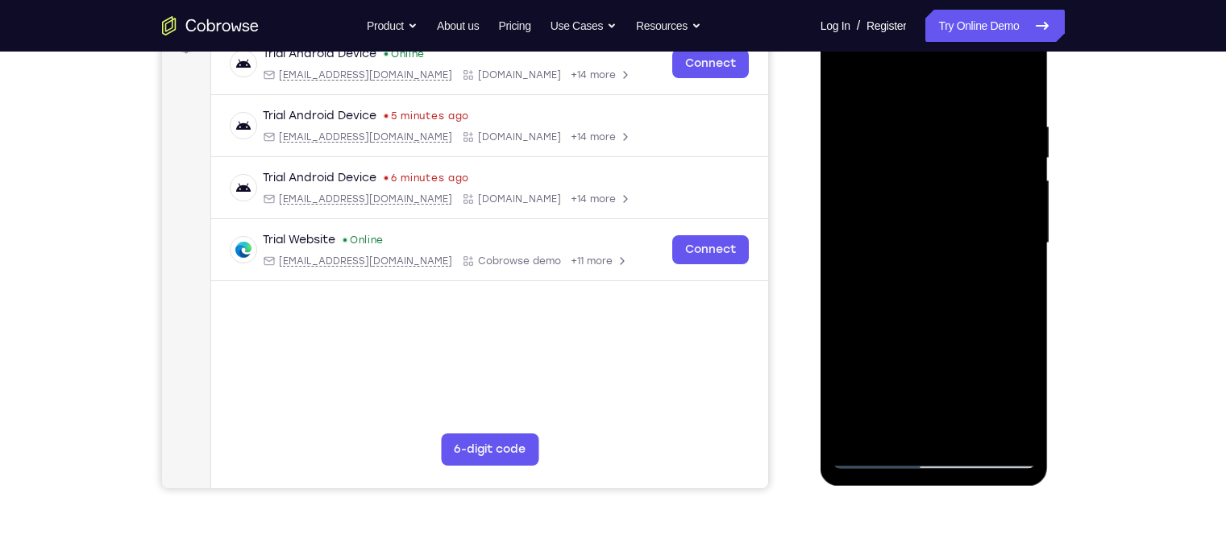
scroll to position [265, 0]
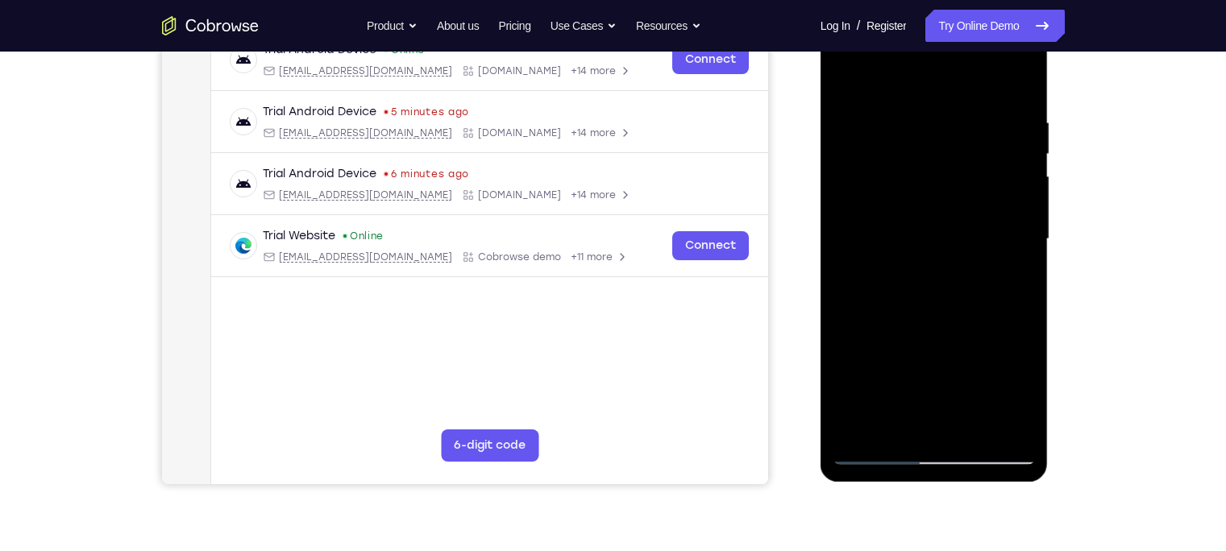
click at [864, 118] on div at bounding box center [934, 239] width 203 height 451
click at [972, 427] on div at bounding box center [934, 239] width 203 height 451
click at [937, 426] on div at bounding box center [934, 239] width 203 height 451
click at [892, 421] on div at bounding box center [934, 239] width 203 height 451
click at [960, 355] on div at bounding box center [934, 239] width 203 height 451
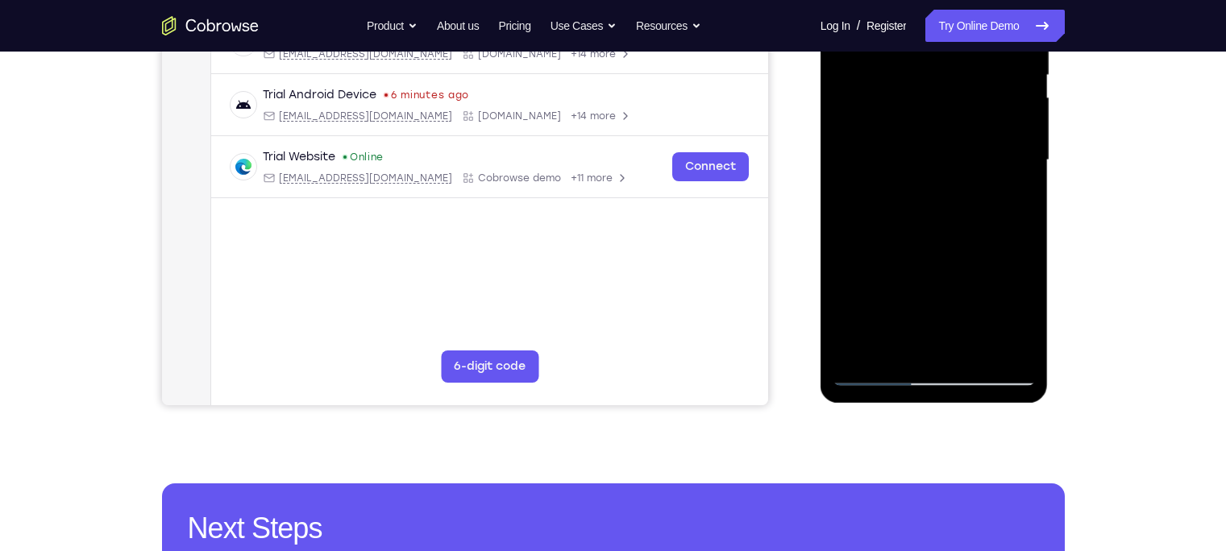
scroll to position [347, 0]
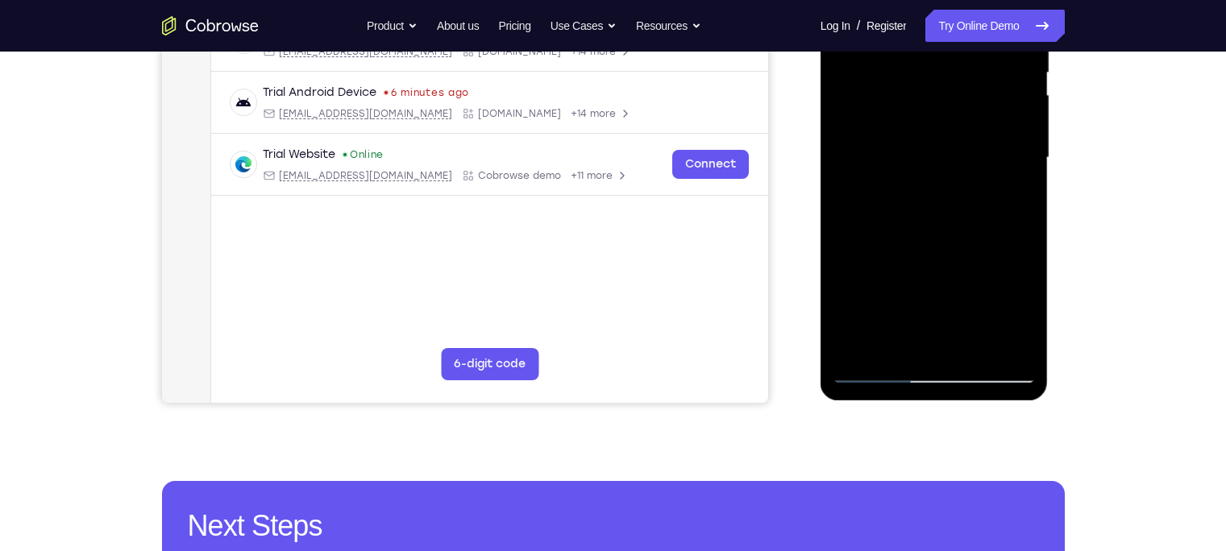
click at [881, 372] on div at bounding box center [934, 157] width 203 height 451
click at [972, 341] on div at bounding box center [934, 157] width 203 height 451
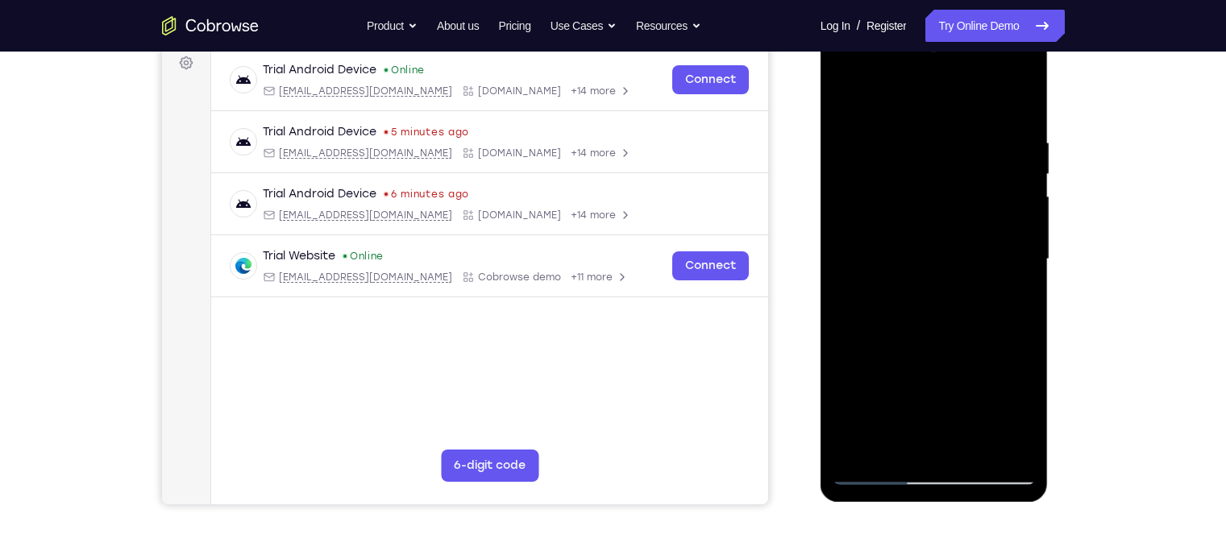
scroll to position [242, 0]
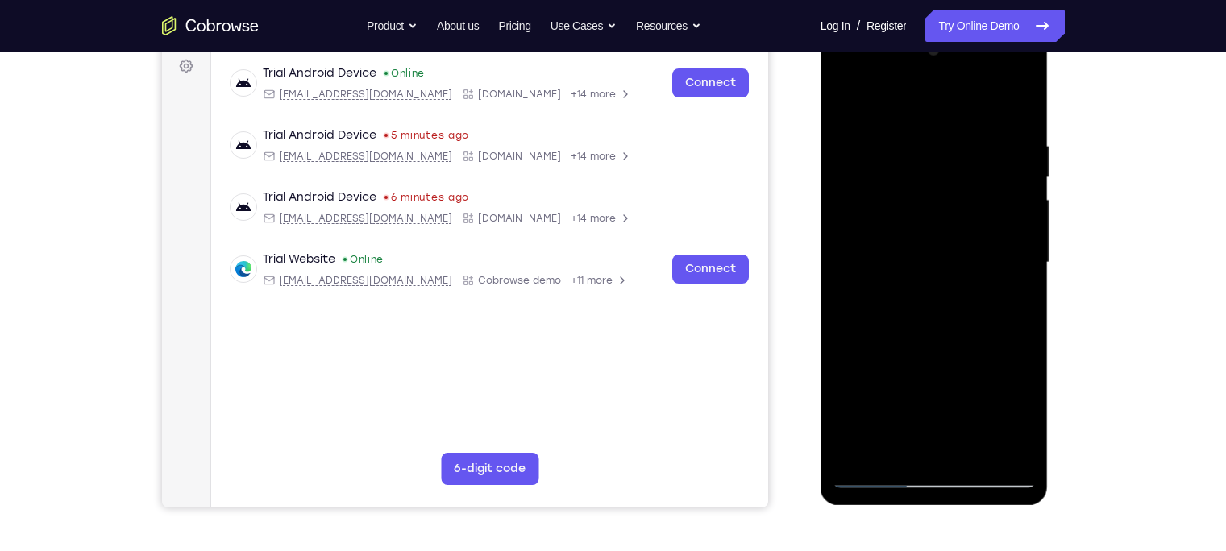
click at [972, 105] on div at bounding box center [934, 262] width 203 height 451
click at [841, 102] on div at bounding box center [934, 262] width 203 height 451
click at [849, 91] on div at bounding box center [934, 262] width 203 height 451
click at [972, 139] on div at bounding box center [934, 262] width 203 height 451
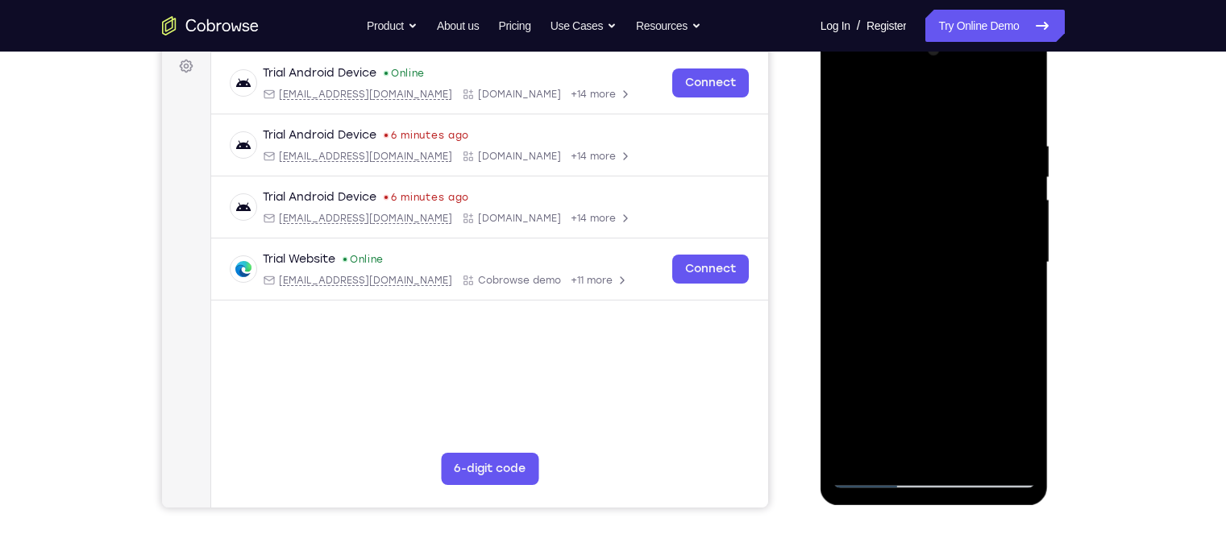
click at [972, 431] on div at bounding box center [934, 262] width 203 height 451
click at [972, 100] on div at bounding box center [934, 262] width 203 height 451
click at [907, 133] on div at bounding box center [934, 262] width 203 height 451
click at [972, 106] on div at bounding box center [934, 262] width 203 height 451
drag, startPoint x: 995, startPoint y: 128, endPoint x: 832, endPoint y: 147, distance: 163.9
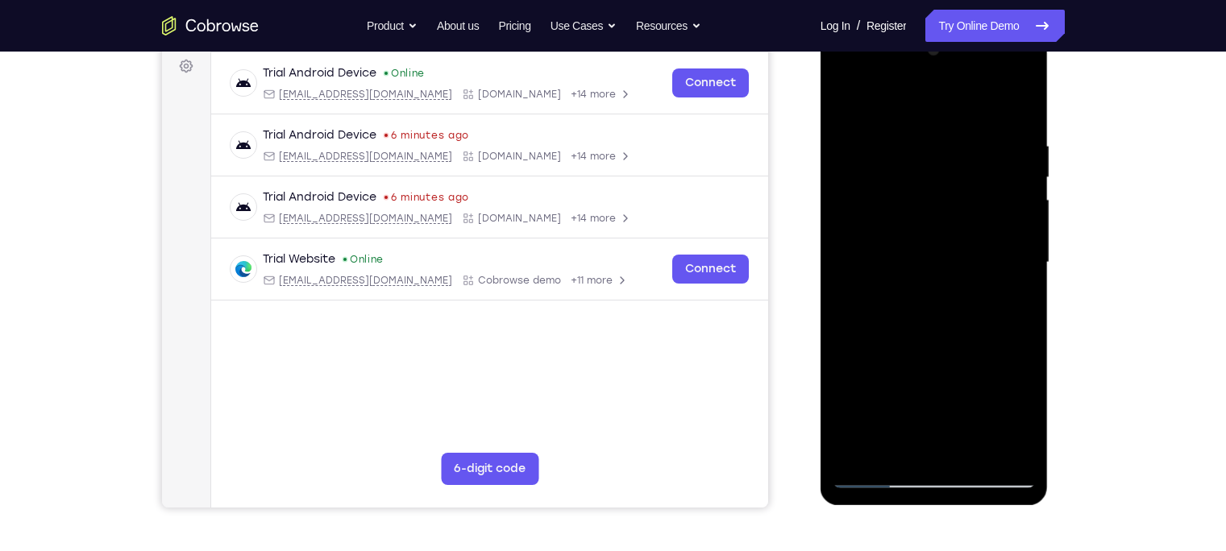
click at [833, 147] on div at bounding box center [934, 262] width 203 height 451
click at [865, 139] on div at bounding box center [934, 262] width 203 height 451
click at [972, 109] on div at bounding box center [934, 262] width 203 height 451
click at [919, 135] on div at bounding box center [934, 262] width 203 height 451
click at [972, 181] on div at bounding box center [934, 262] width 203 height 451
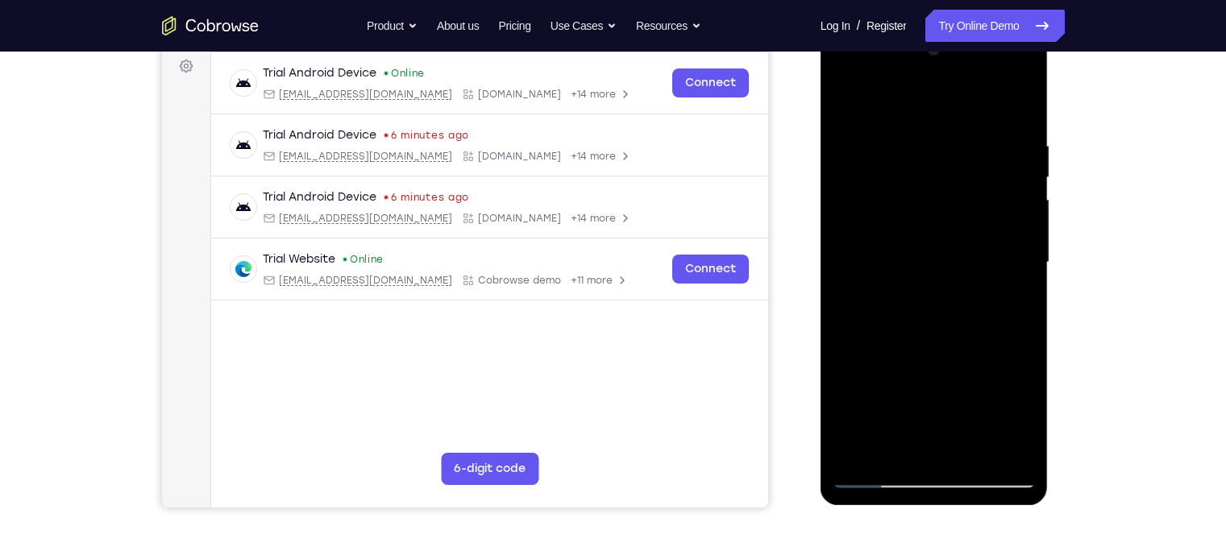
click at [972, 101] on div at bounding box center [934, 262] width 203 height 451
click at [957, 146] on div at bounding box center [934, 262] width 203 height 451
click at [972, 110] on div at bounding box center [934, 262] width 203 height 451
click at [972, 431] on div at bounding box center [934, 262] width 203 height 451
click at [847, 99] on div at bounding box center [934, 262] width 203 height 451
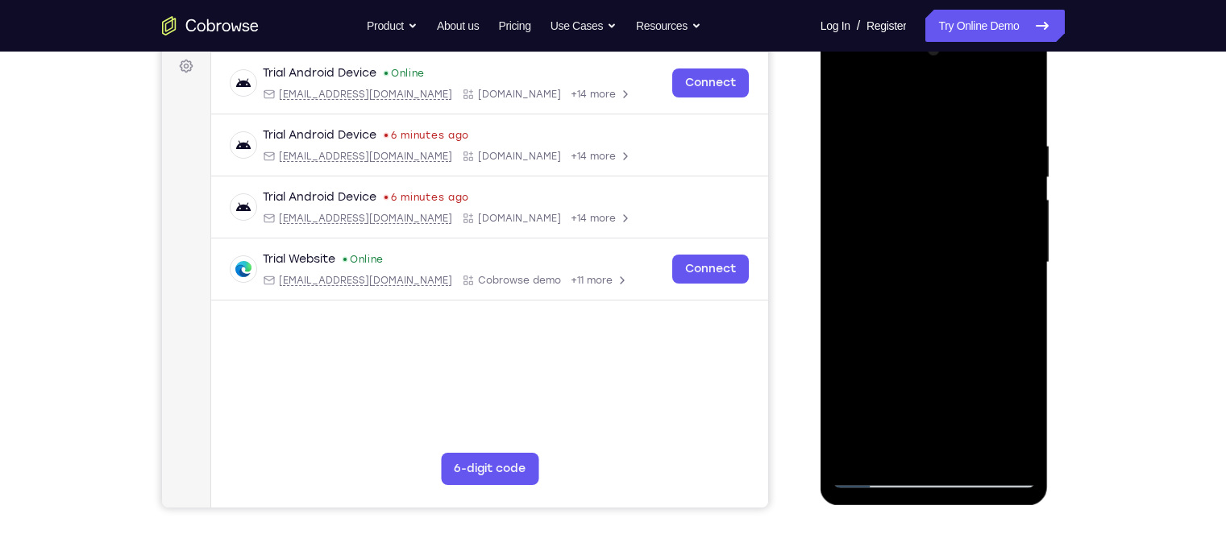
click at [899, 375] on div at bounding box center [934, 262] width 203 height 451
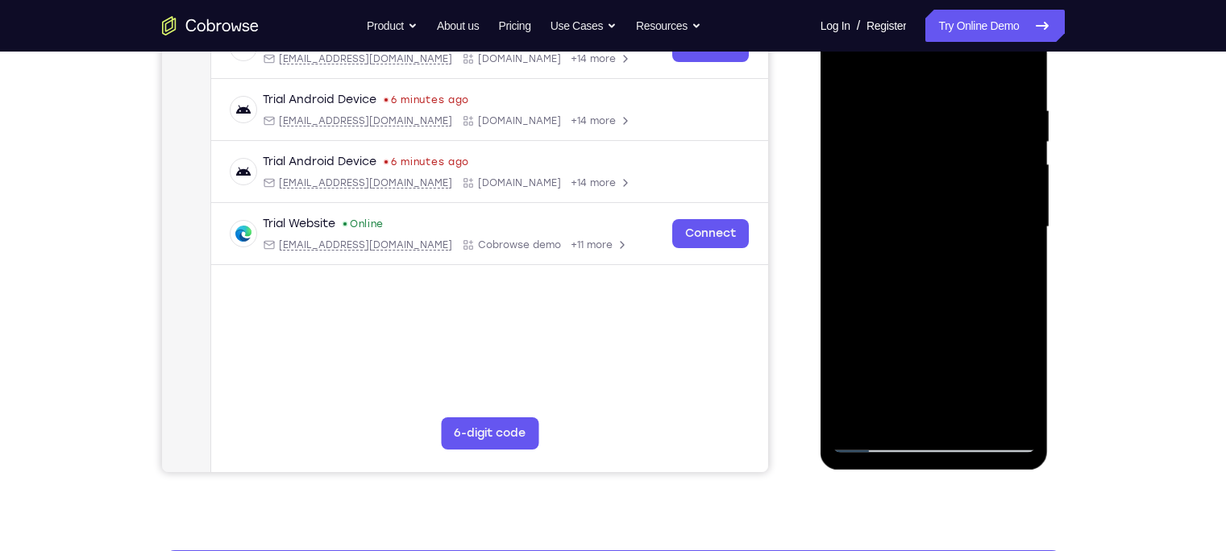
scroll to position [278, 0]
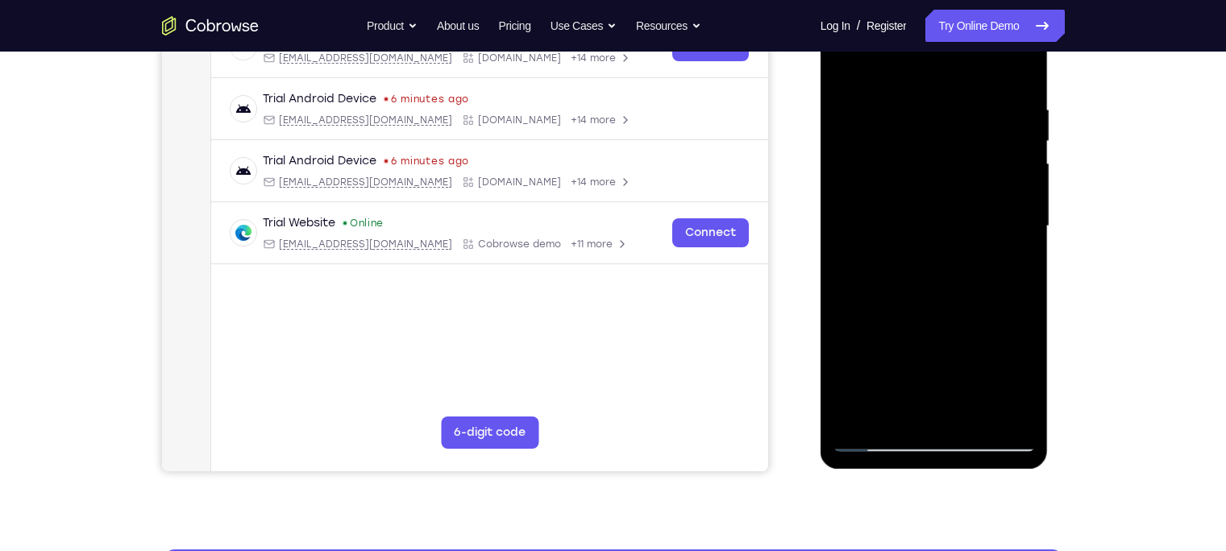
click at [887, 411] on div at bounding box center [934, 226] width 203 height 451
click at [972, 266] on div at bounding box center [934, 226] width 203 height 451
click at [879, 431] on div at bounding box center [934, 226] width 203 height 451
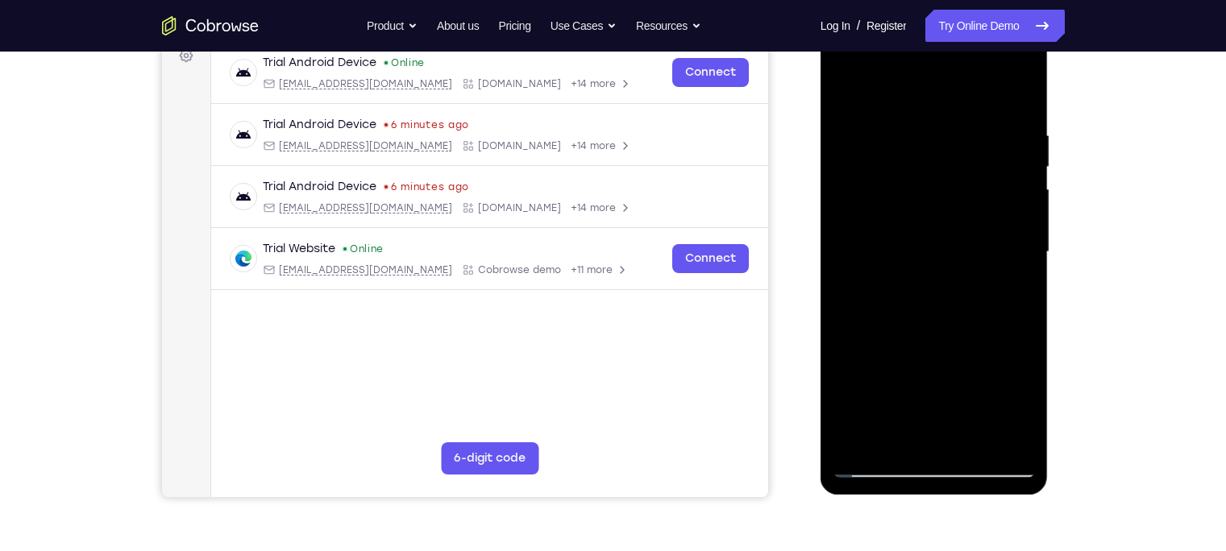
click at [879, 431] on div at bounding box center [934, 252] width 203 height 451
click at [878, 431] on div at bounding box center [934, 252] width 203 height 451
drag, startPoint x: 924, startPoint y: 246, endPoint x: 920, endPoint y: 545, distance: 299.0
click at [920, 431] on html "Online web based iOS Simulators and Android Emulators. Run iPhone, iPad, Mobile…" at bounding box center [935, 257] width 230 height 484
click at [957, 130] on div at bounding box center [934, 252] width 203 height 451
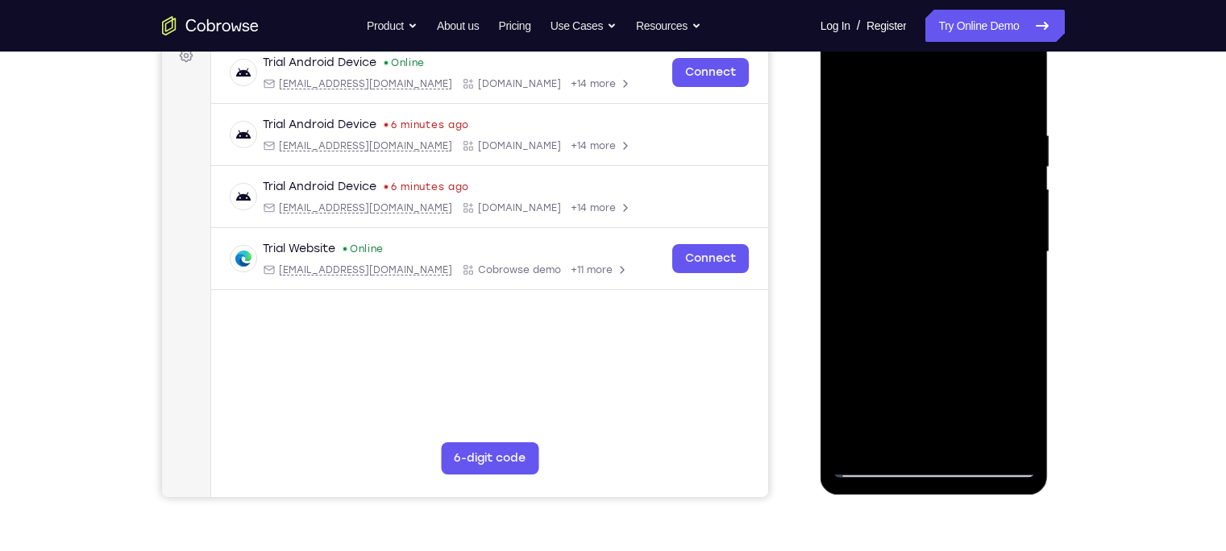
click at [972, 90] on div at bounding box center [934, 252] width 203 height 451
click at [917, 123] on div at bounding box center [934, 252] width 203 height 451
click at [972, 93] on div at bounding box center [934, 252] width 203 height 451
drag, startPoint x: 1000, startPoint y: 124, endPoint x: 766, endPoint y: 165, distance: 237.3
click at [820, 165] on html "Online web based iOS Simulators and Android Emulators. Run iPhone, iPad, Mobile…" at bounding box center [935, 257] width 230 height 484
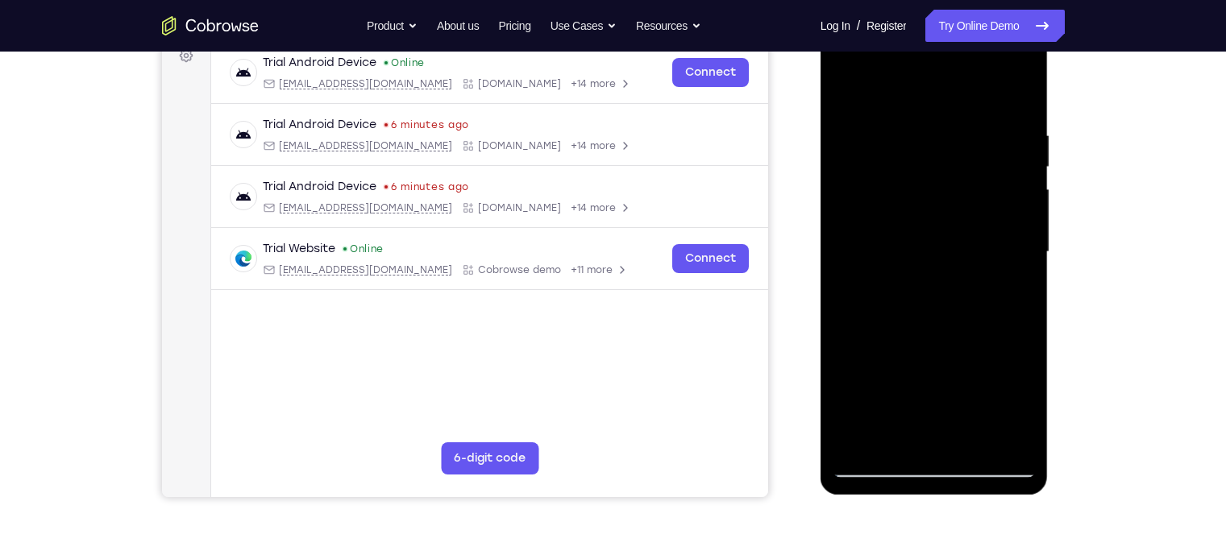
click at [951, 120] on div at bounding box center [934, 252] width 203 height 451
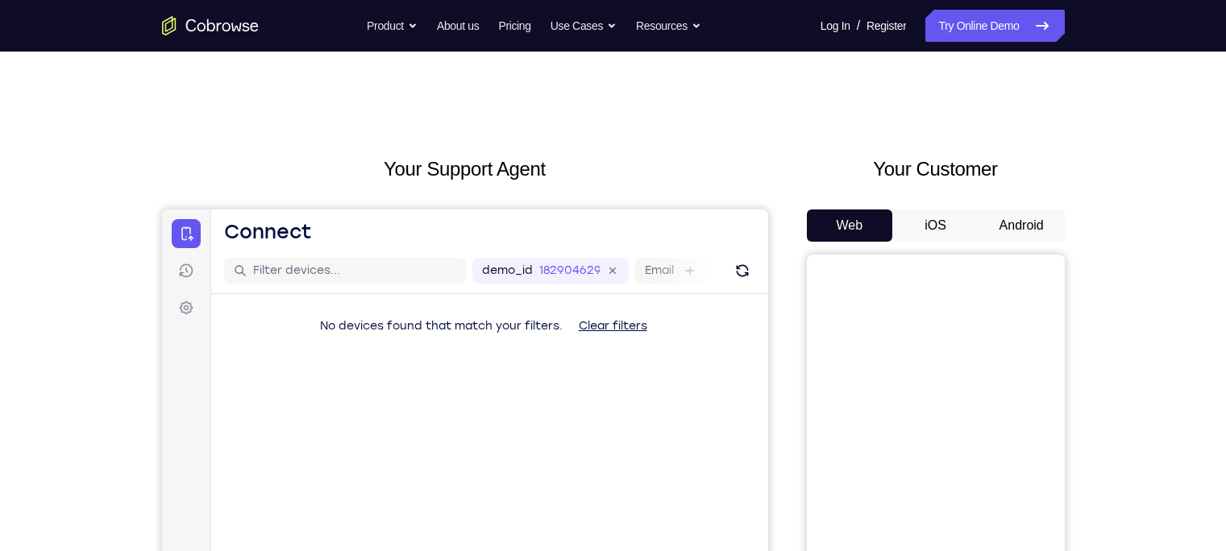
click at [1012, 233] on button "Android" at bounding box center [1021, 226] width 86 height 32
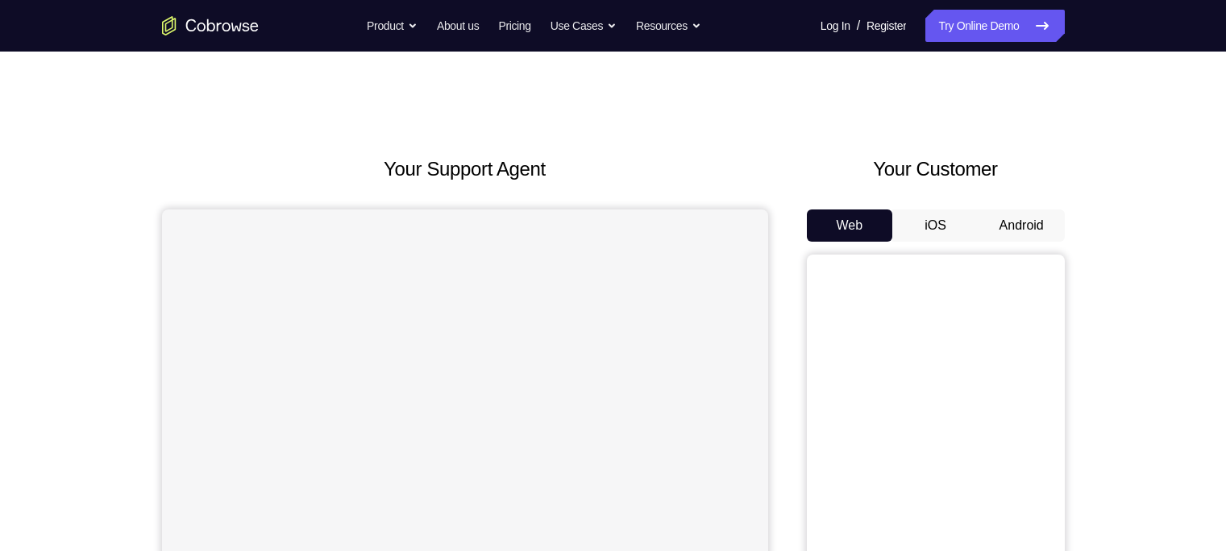
click at [999, 211] on button "Android" at bounding box center [1021, 226] width 86 height 32
